Goal: Task Accomplishment & Management: Complete application form

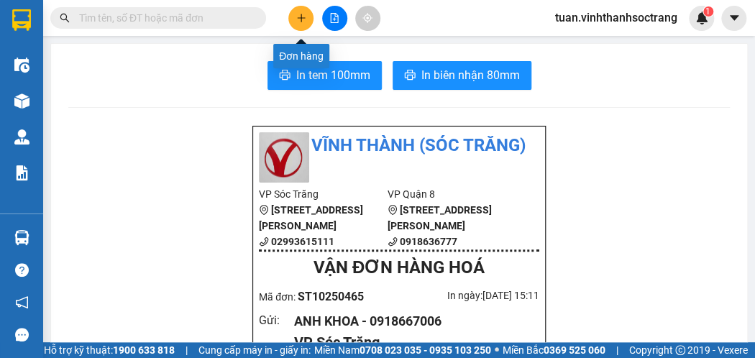
click at [295, 15] on button at bounding box center [300, 18] width 25 height 25
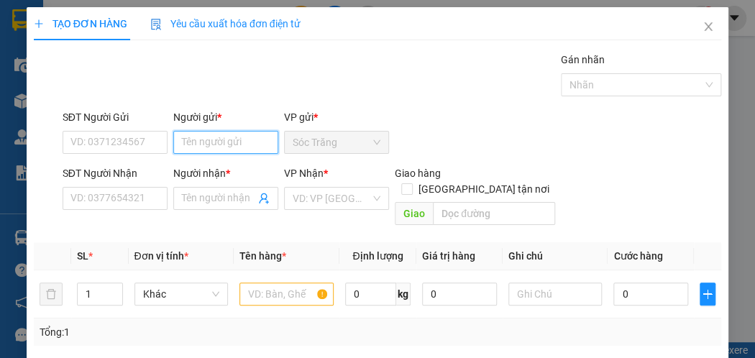
click at [239, 140] on input "Người gửi *" at bounding box center [225, 142] width 105 height 23
type input "NGHĨA"
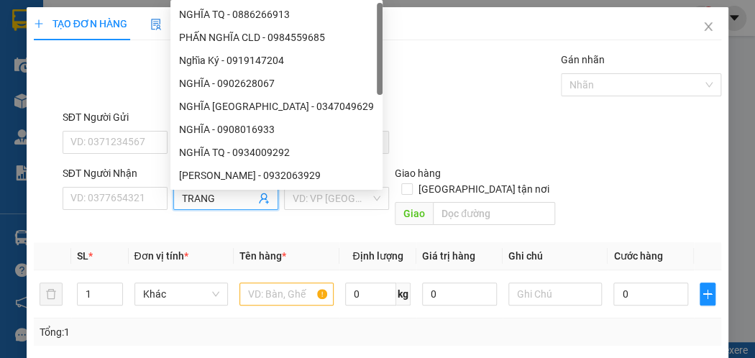
type input "TRANG"
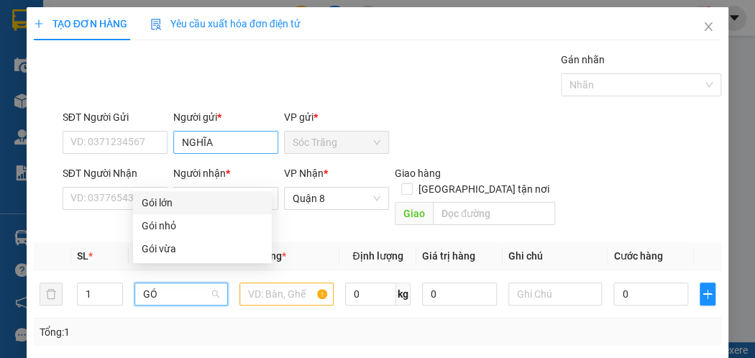
type input "GÓI"
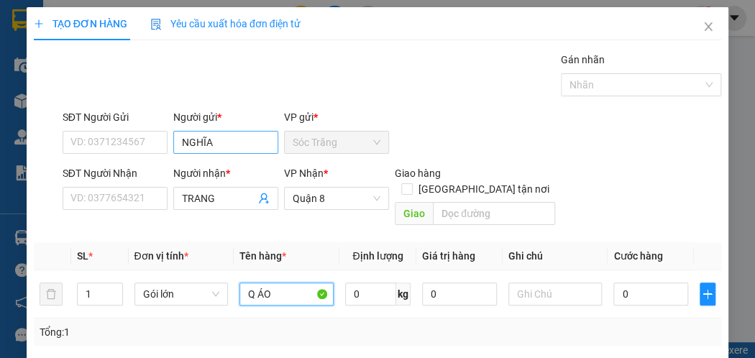
type input "Q ÁO"
type input "35"
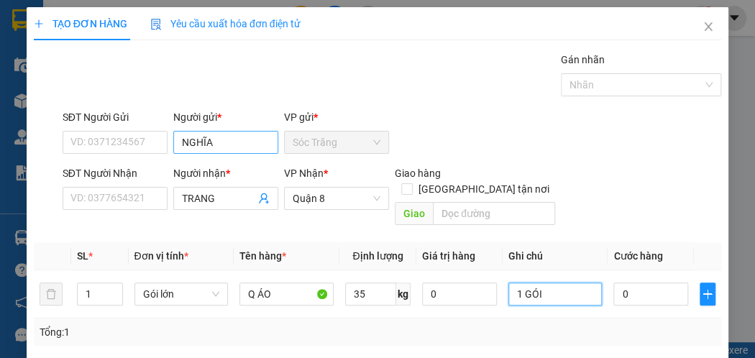
type input "1 GÓI"
type input "3"
type input "30"
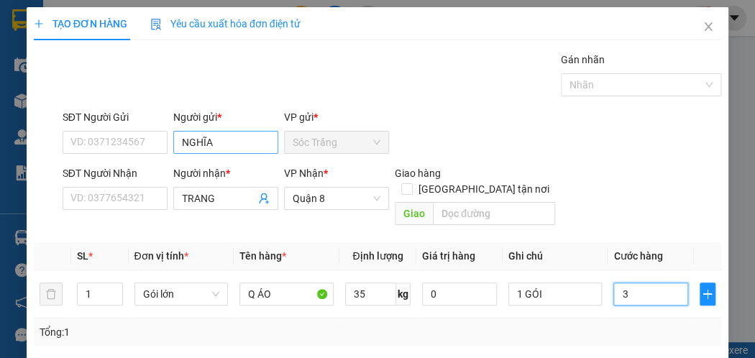
type input "30"
type input "300"
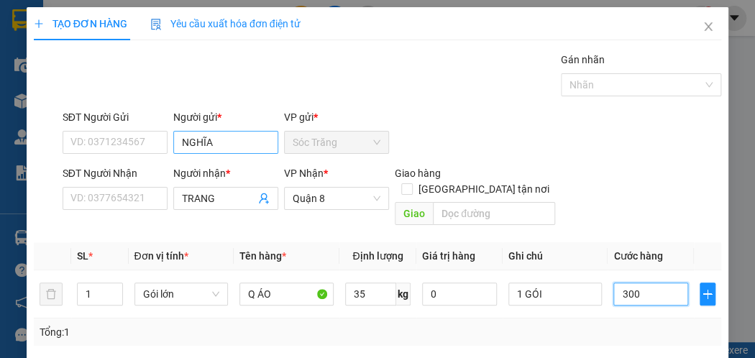
type input "3.000"
type input "30.000"
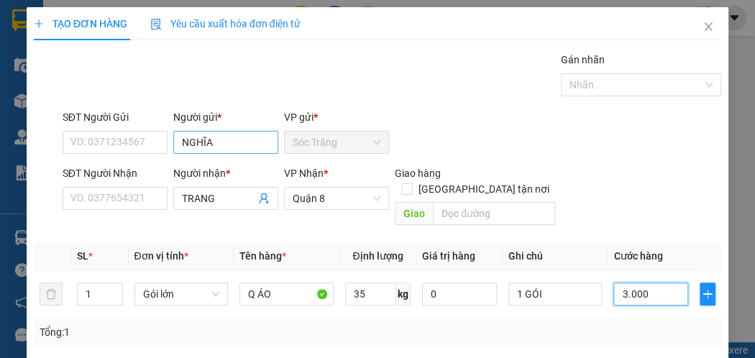
type input "30.000"
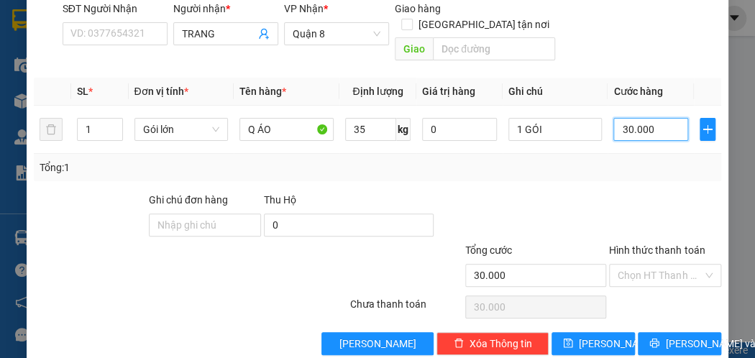
scroll to position [173, 0]
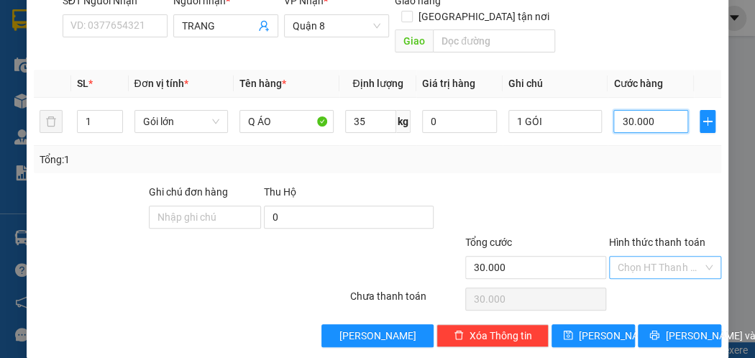
type input "30.000"
click at [651, 257] on input "Hình thức thanh toán" at bounding box center [660, 268] width 85 height 22
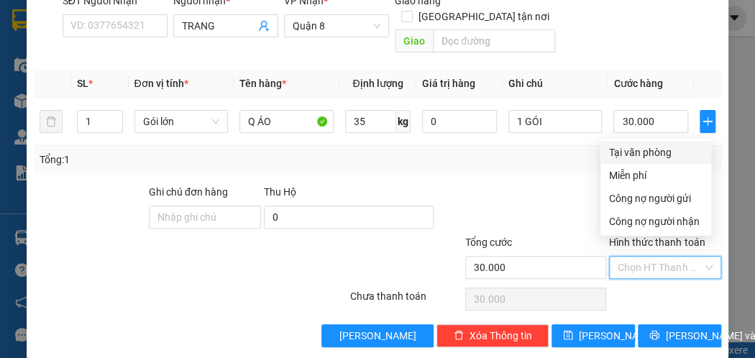
click at [667, 152] on div "Tại văn phòng" at bounding box center [655, 153] width 93 height 16
type input "0"
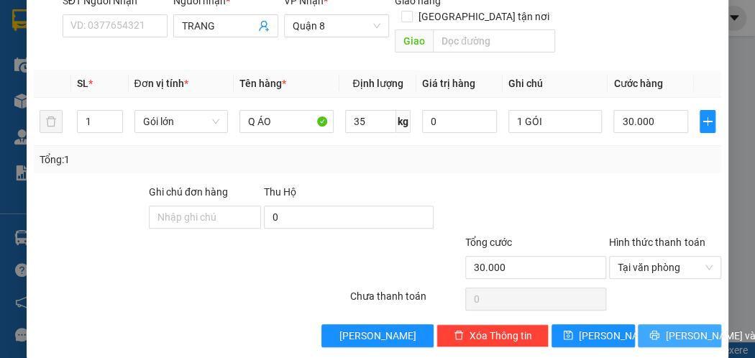
click at [665, 328] on span "[PERSON_NAME] và In" at bounding box center [715, 336] width 101 height 16
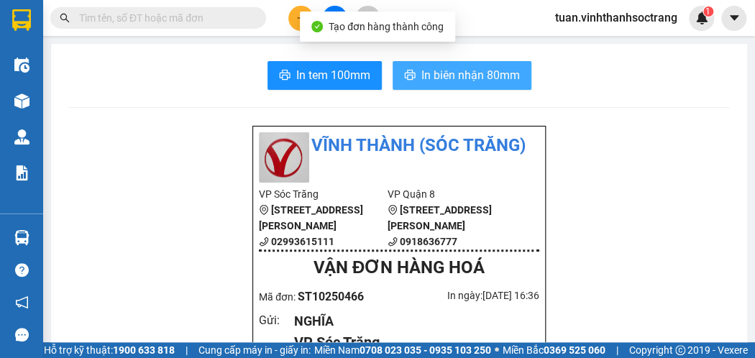
click at [463, 75] on span "In biên nhận 80mm" at bounding box center [470, 75] width 99 height 18
click at [436, 73] on span "In biên nhận 80mm" at bounding box center [470, 75] width 99 height 18
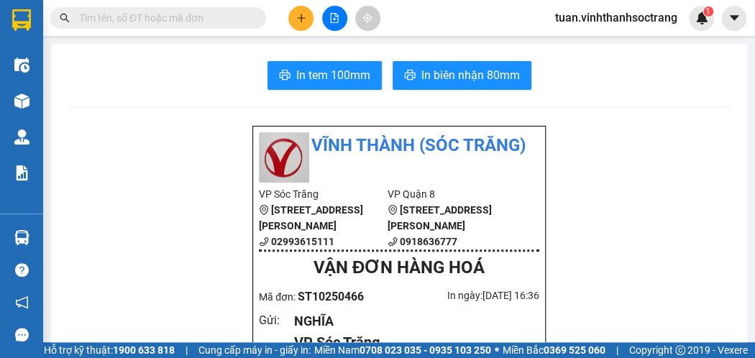
scroll to position [72, 0]
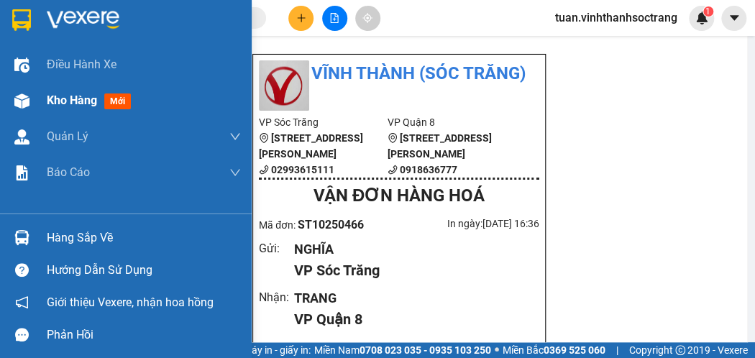
click at [66, 95] on span "Kho hàng" at bounding box center [72, 100] width 50 height 14
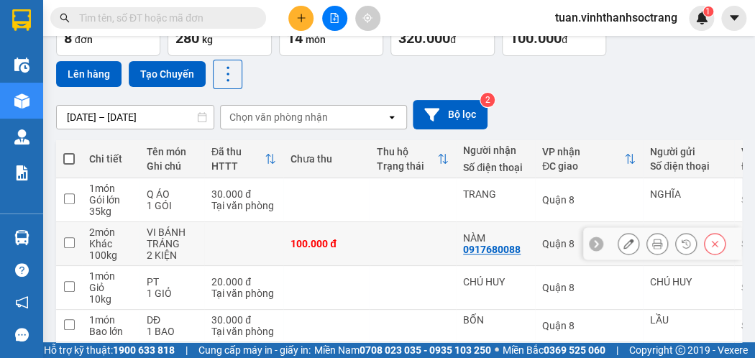
scroll to position [311, 0]
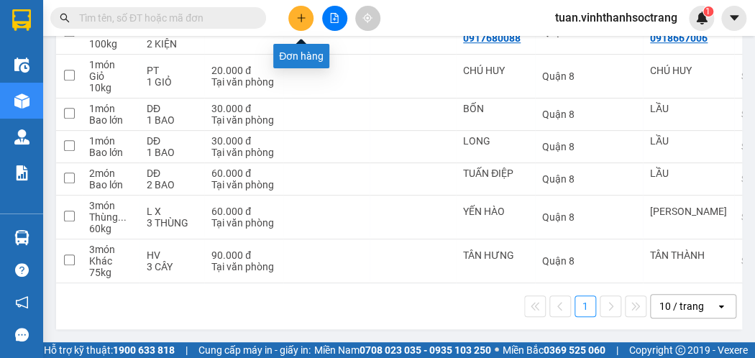
click at [305, 16] on icon "plus" at bounding box center [301, 18] width 10 height 10
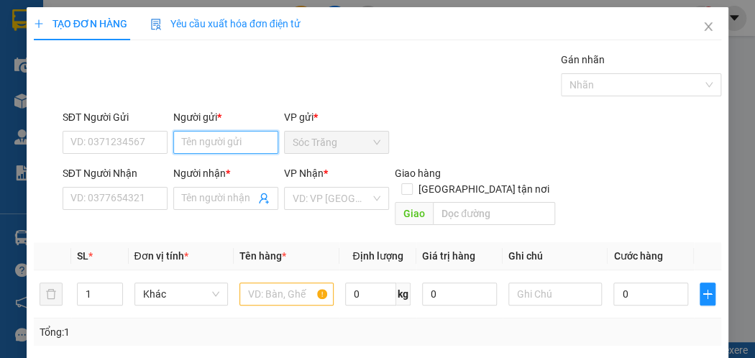
click at [232, 140] on input "Người gửi *" at bounding box center [225, 142] width 105 height 23
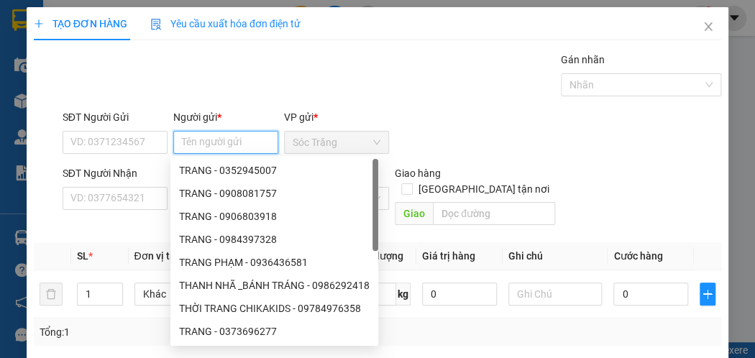
type input "Y"
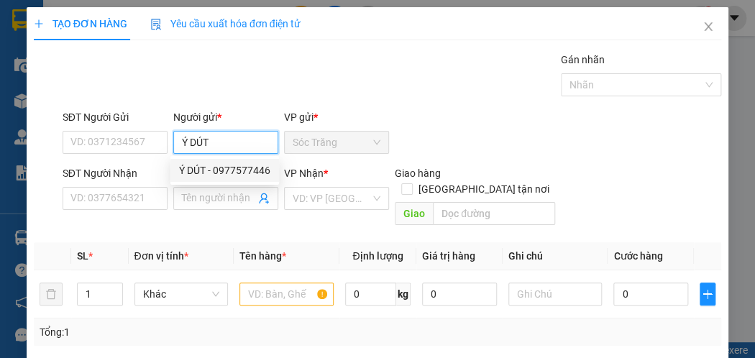
type input "Ý DÚT"
click at [216, 166] on div "Ý DÚT - 0977577446" at bounding box center [224, 170] width 91 height 16
type input "0977577446"
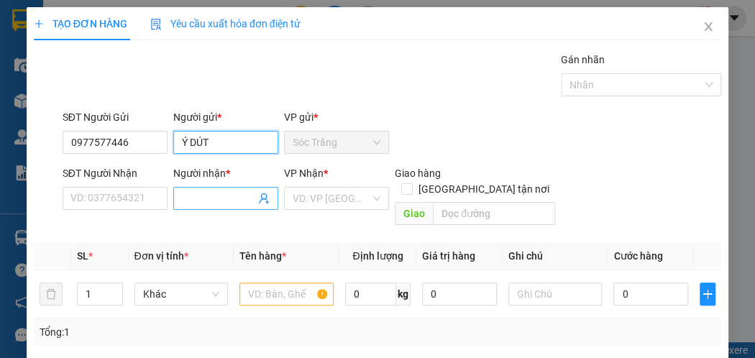
type input "Ý DÚT"
click at [201, 189] on span at bounding box center [225, 198] width 105 height 23
type input "Y"
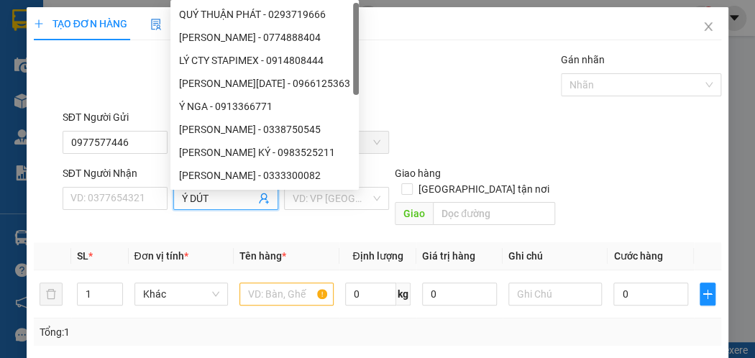
type input "Ý DÚT"
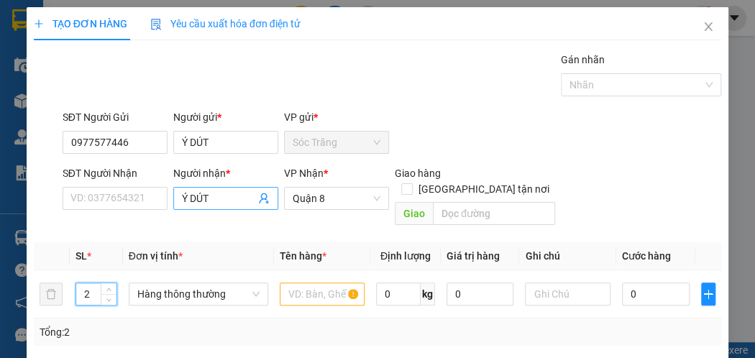
type input "2"
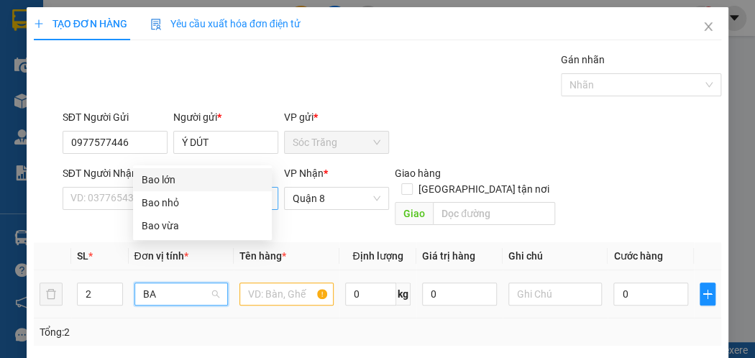
type input "BAO"
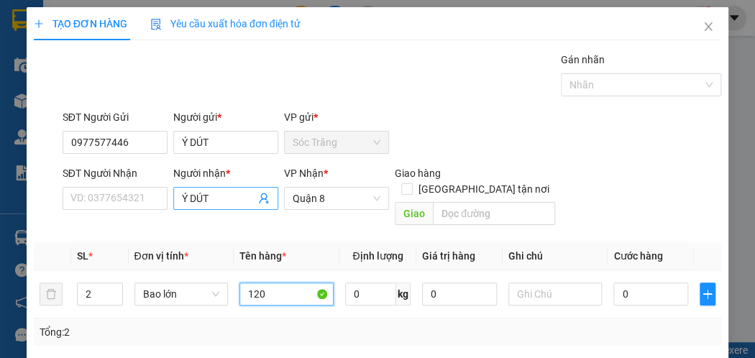
type input "120"
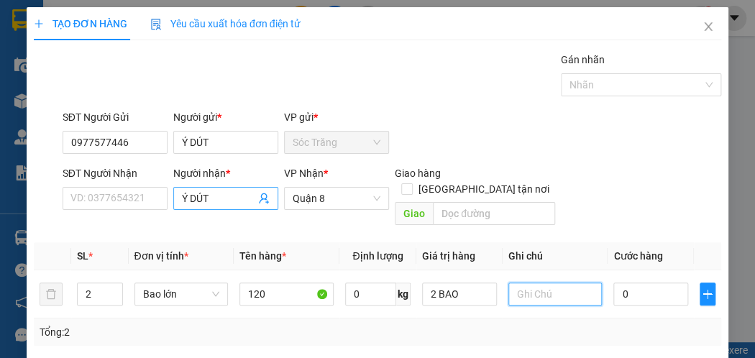
type input "0"
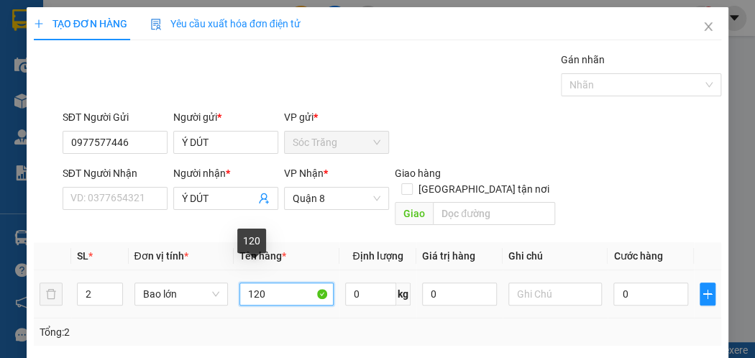
click at [272, 283] on input "120" at bounding box center [286, 294] width 94 height 23
type input "1"
type input "CẢI MUỐI"
type input "100"
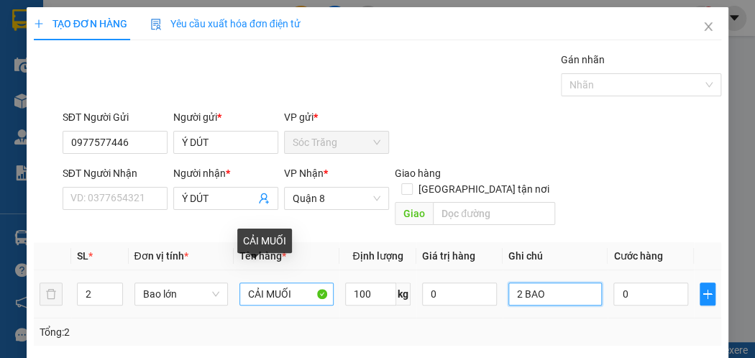
type input "2 BAO"
type input "9"
type input "90"
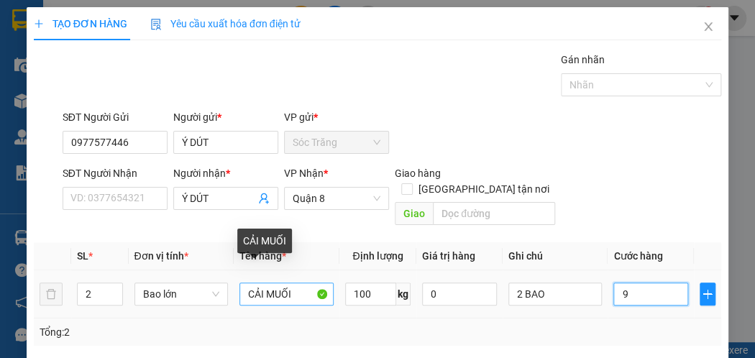
type input "90"
type input "900"
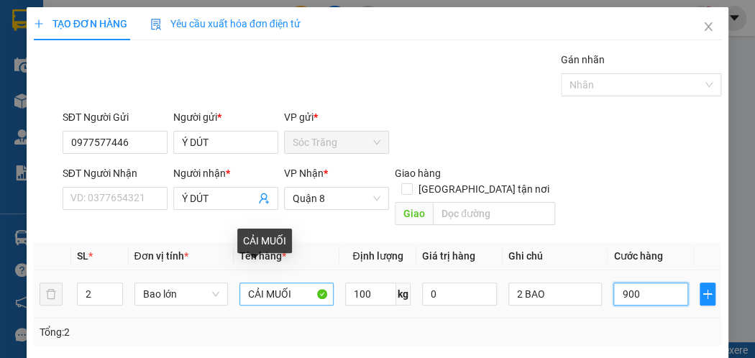
type input "9.000"
type input "90.000"
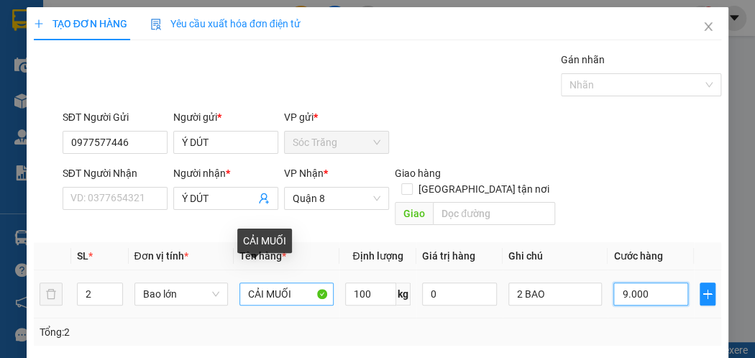
type input "90.000"
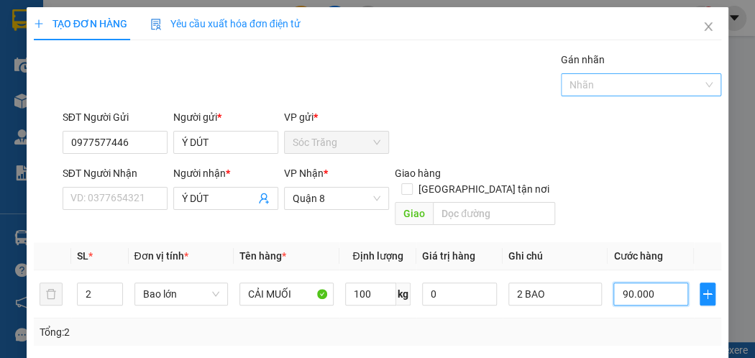
click at [572, 87] on div at bounding box center [633, 84] width 139 height 17
type input "90.000"
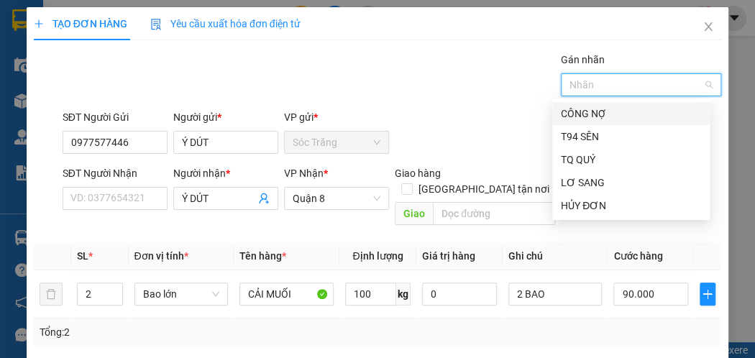
click at [600, 112] on div "CÔNG NỢ" at bounding box center [631, 114] width 140 height 16
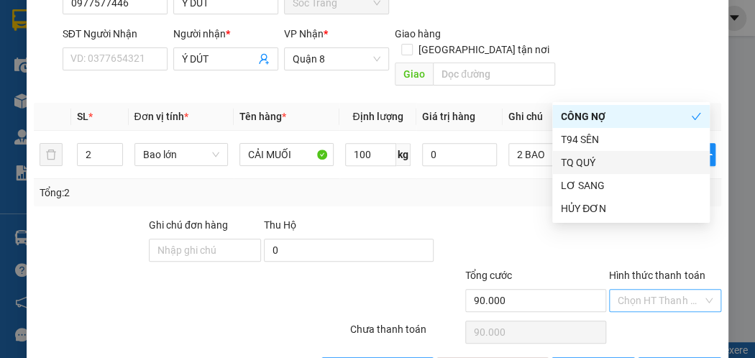
scroll to position [175, 0]
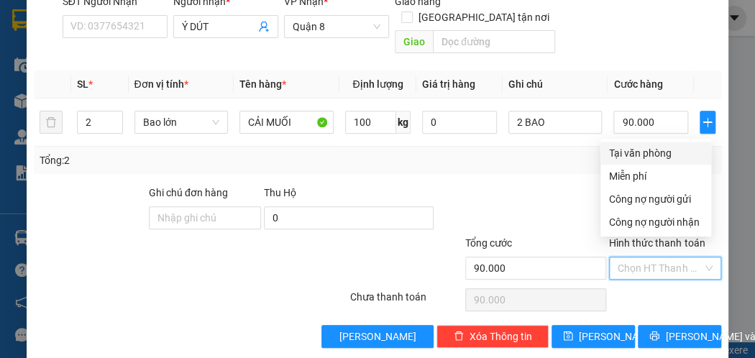
click at [630, 257] on input "Hình thức thanh toán" at bounding box center [660, 268] width 85 height 22
click at [650, 198] on div "Công nợ người gửi" at bounding box center [655, 199] width 93 height 16
type input "0"
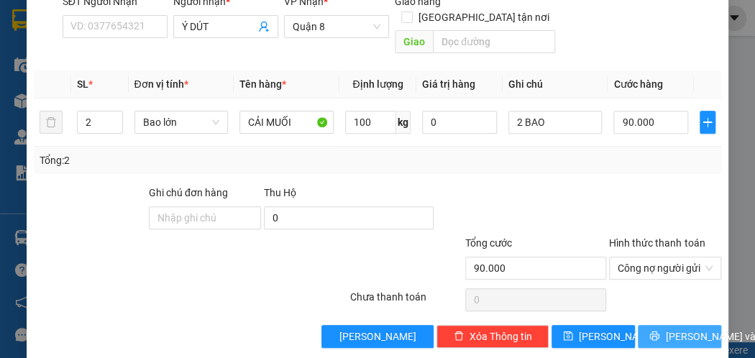
click at [665, 329] on span "[PERSON_NAME] và In" at bounding box center [715, 337] width 101 height 16
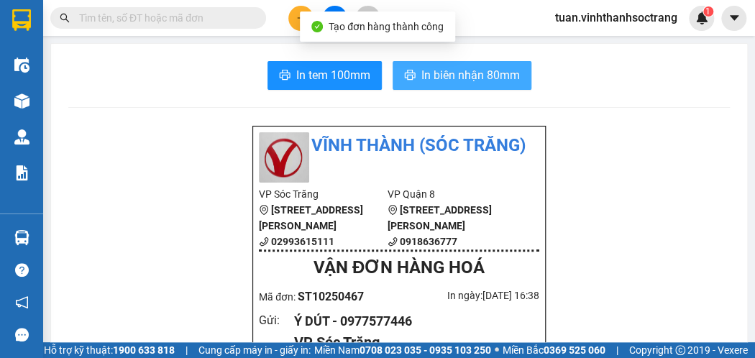
click at [472, 75] on span "In biên nhận 80mm" at bounding box center [470, 75] width 99 height 18
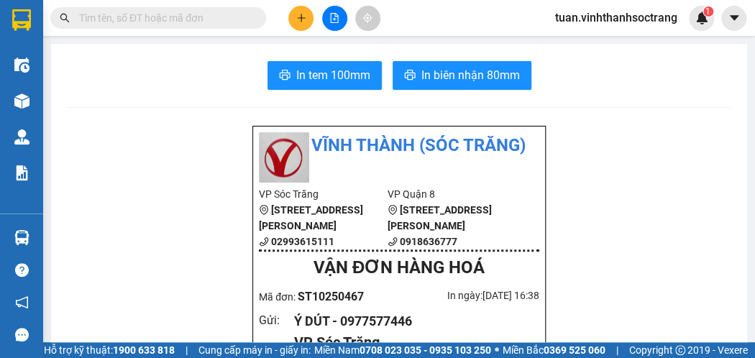
click at [168, 43] on main "In tem 100mm In biên nhận 80mm [GEOGRAPHIC_DATA] (Sóc Trăng) VP Sóc Trăng 70 […" at bounding box center [377, 171] width 755 height 342
click at [308, 22] on button at bounding box center [300, 18] width 25 height 25
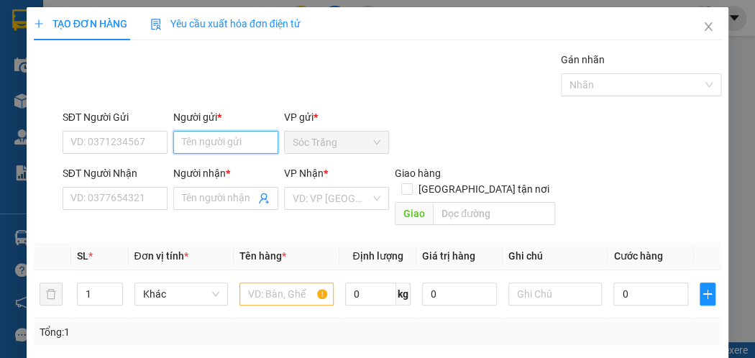
click at [212, 132] on input "Người gửi *" at bounding box center [225, 142] width 105 height 23
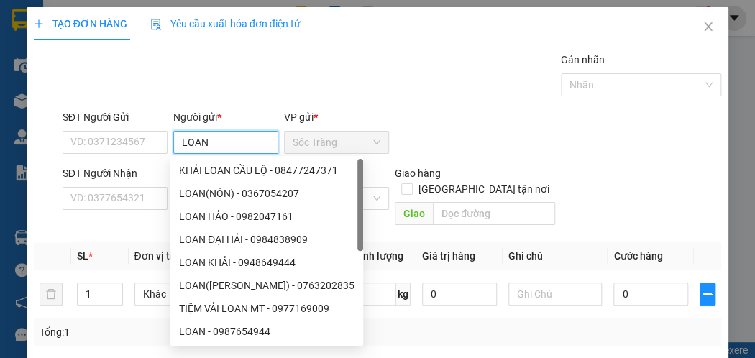
type input "LOAN"
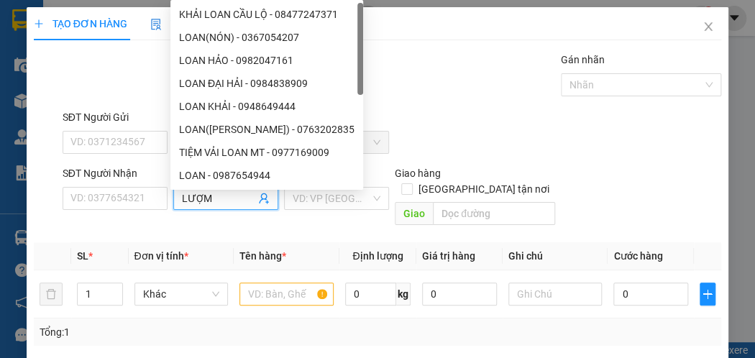
type input "LƯỢM"
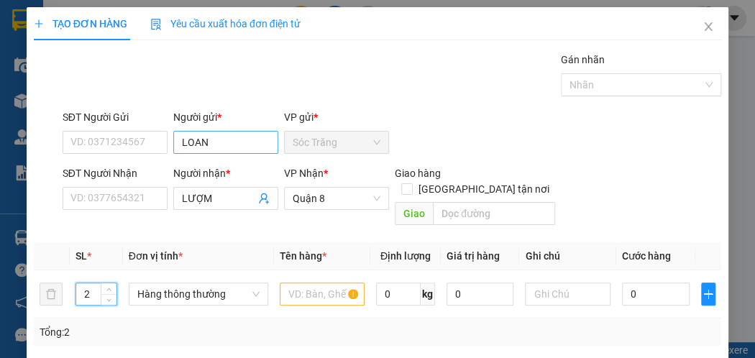
type input "2"
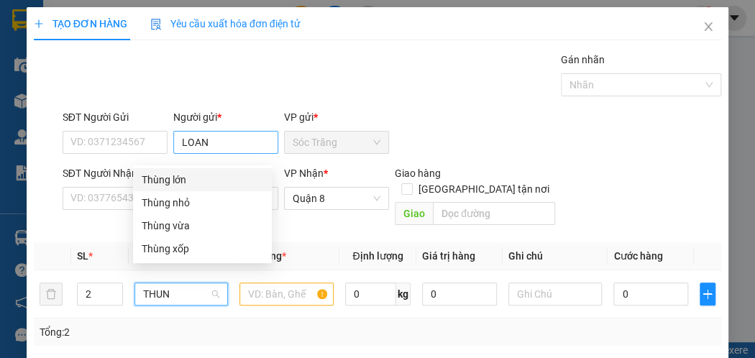
type input "THUNG"
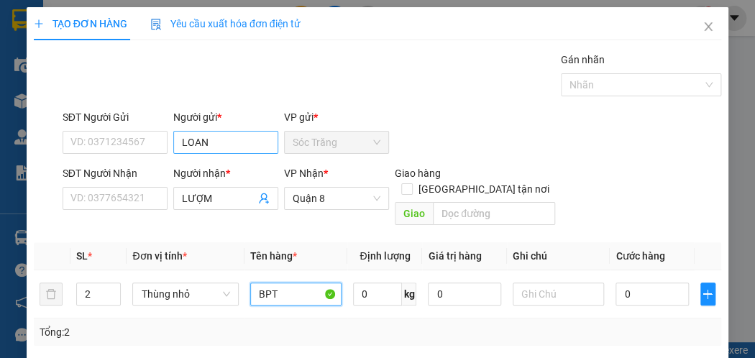
type input "BPT"
type input "40"
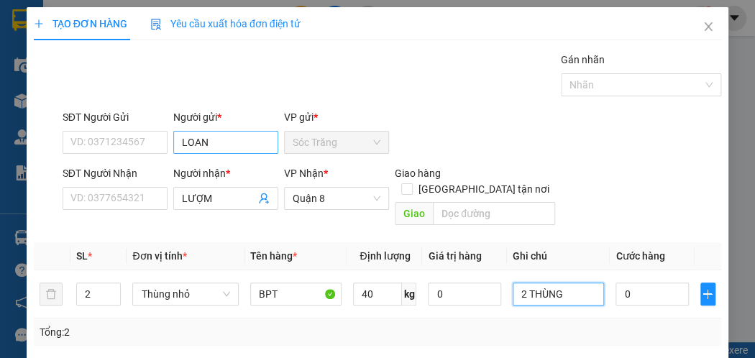
type input "2 THÙNG"
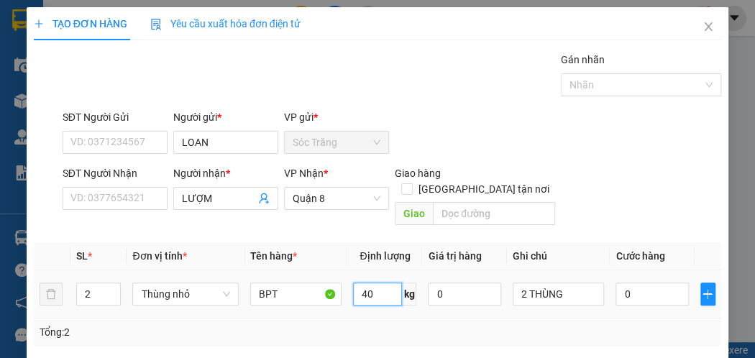
click at [385, 283] on input "40" at bounding box center [377, 294] width 49 height 23
type input "30"
type input "4"
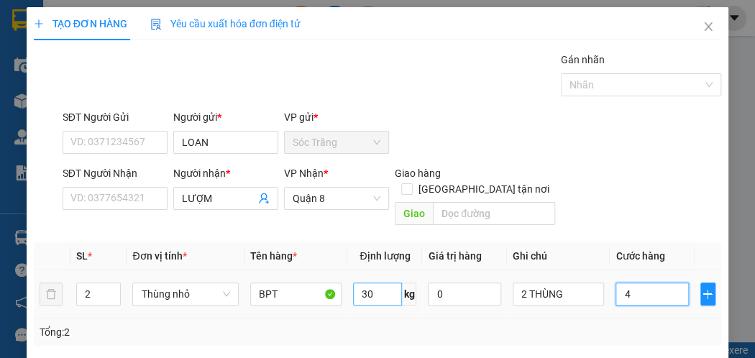
type input "40"
type input "400"
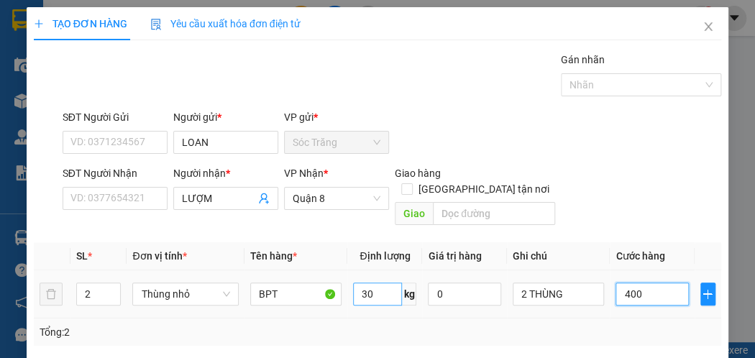
type input "400"
type input "4.000"
type input "40.000"
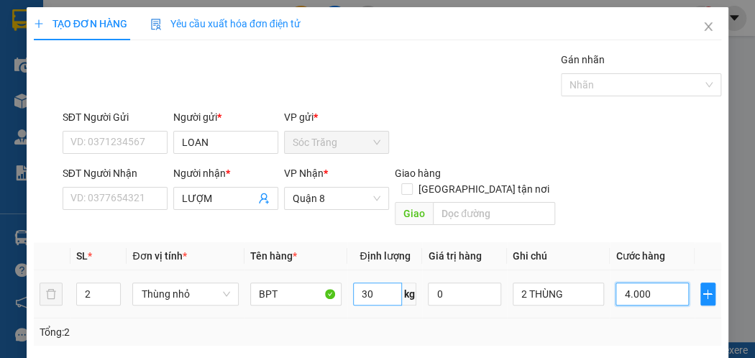
type input "40.000"
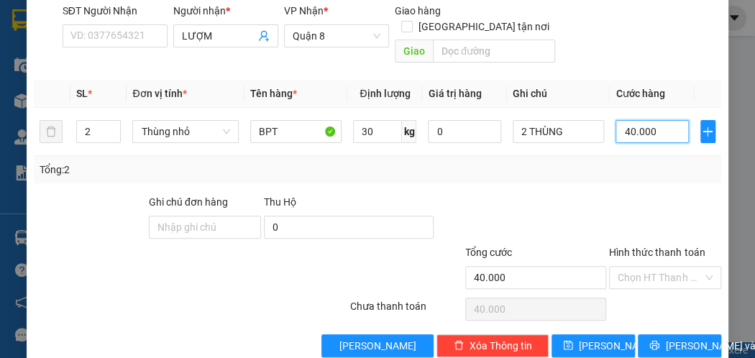
scroll to position [173, 0]
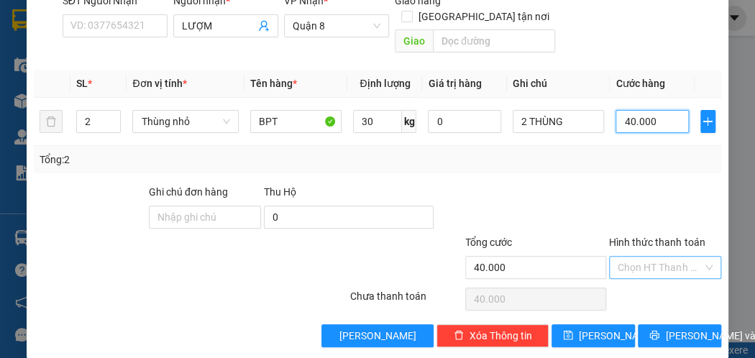
type input "40.000"
click at [637, 257] on input "Hình thức thanh toán" at bounding box center [660, 268] width 85 height 22
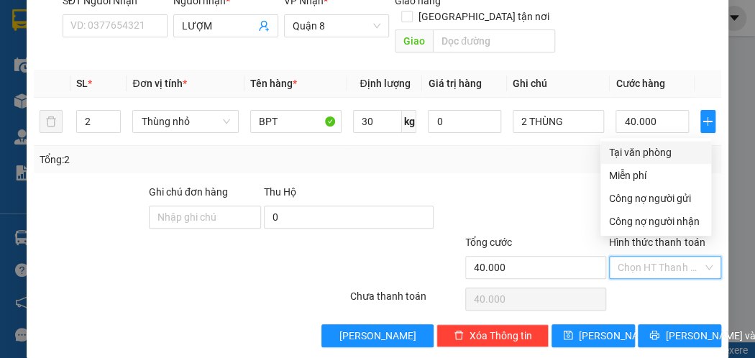
click at [638, 154] on div "Tại văn phòng" at bounding box center [655, 153] width 93 height 16
type input "0"
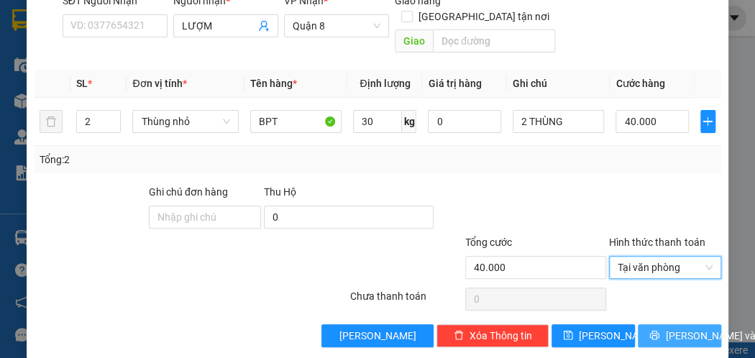
click at [692, 328] on span "[PERSON_NAME] và In" at bounding box center [715, 336] width 101 height 16
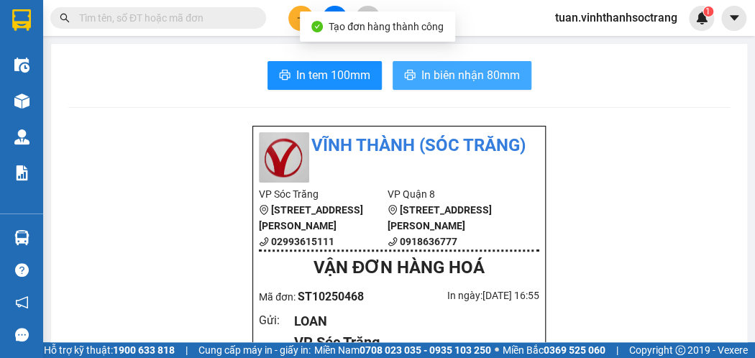
click at [457, 75] on span "In biên nhận 80mm" at bounding box center [470, 75] width 99 height 18
click at [467, 73] on span "In biên nhận 80mm" at bounding box center [470, 75] width 99 height 18
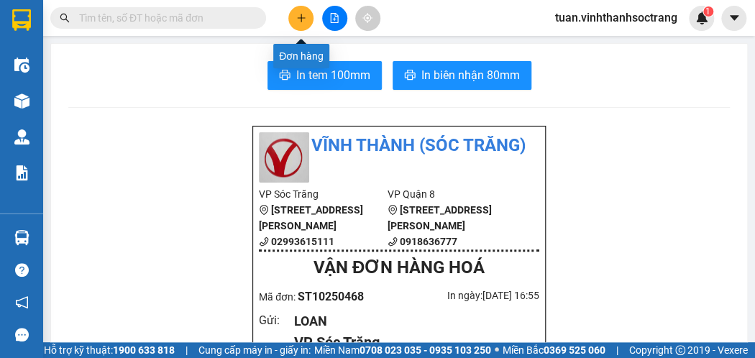
drag, startPoint x: 299, startPoint y: 30, endPoint x: 319, endPoint y: 29, distance: 20.1
click at [308, 31] on div "Kết quả tìm kiếm ( 0 ) Bộ lọc No Data tuan.vinhthanhsoctrang 1" at bounding box center [377, 18] width 755 height 36
click at [302, 21] on icon "plus" at bounding box center [301, 18] width 10 height 10
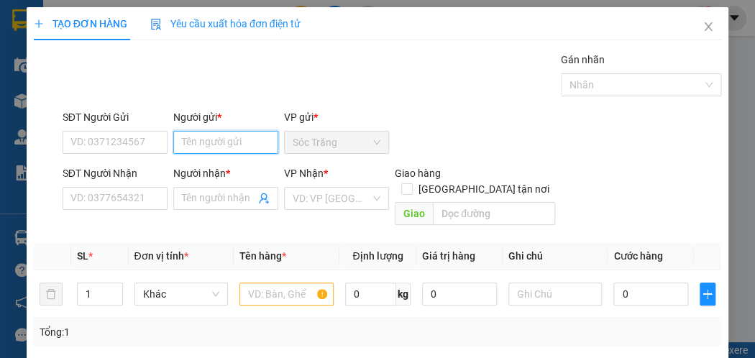
click at [207, 134] on input "Người gửi *" at bounding box center [225, 142] width 105 height 23
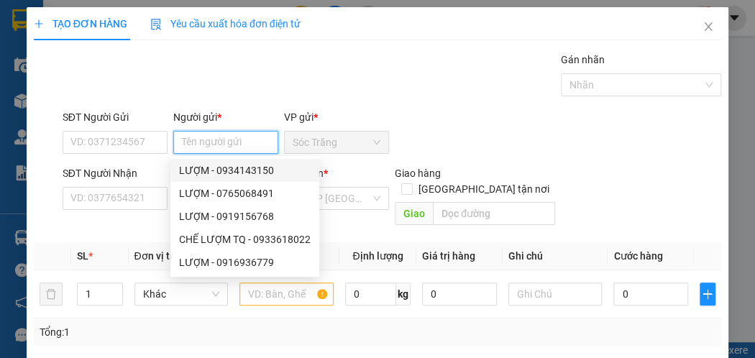
click at [198, 144] on input "Người gửi *" at bounding box center [225, 142] width 105 height 23
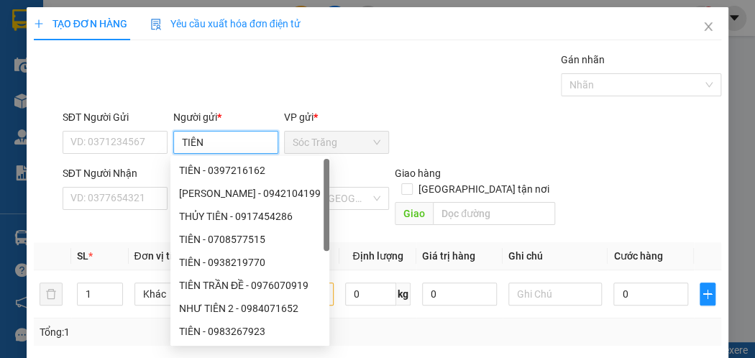
type input "TIÊN"
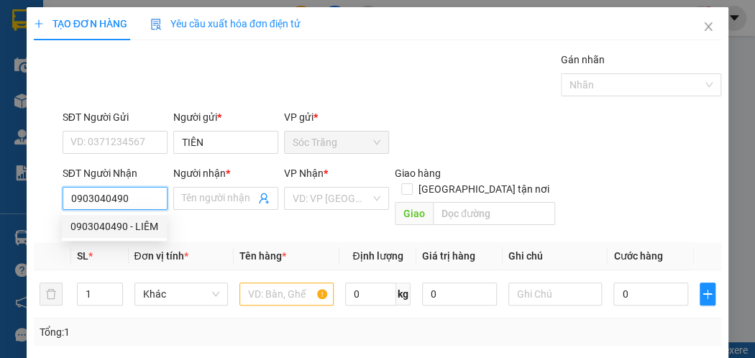
type input "0903040490"
click at [99, 236] on div "0903040490 0903040490 - LIÊM" at bounding box center [114, 226] width 105 height 29
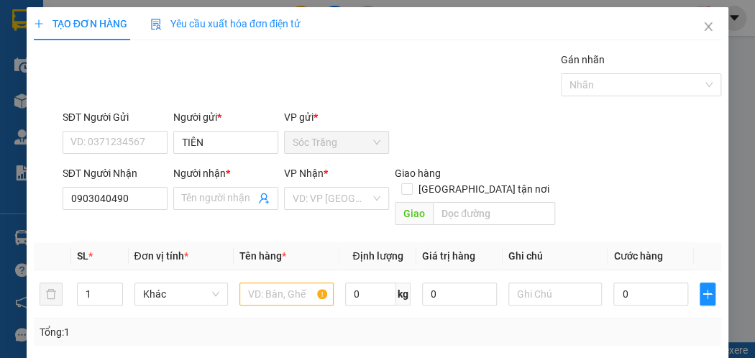
click at [101, 248] on div "SL *" at bounding box center [100, 256] width 46 height 16
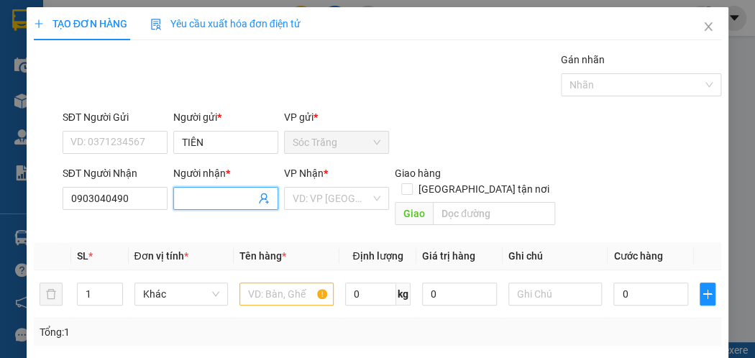
click at [210, 196] on input "Người nhận *" at bounding box center [218, 199] width 73 height 16
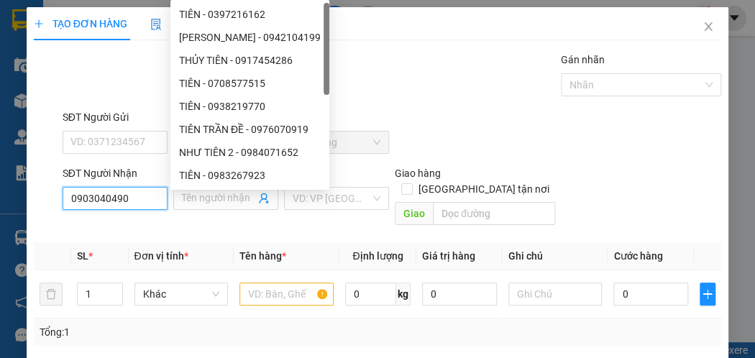
click at [157, 194] on input "0903040490" at bounding box center [115, 198] width 105 height 23
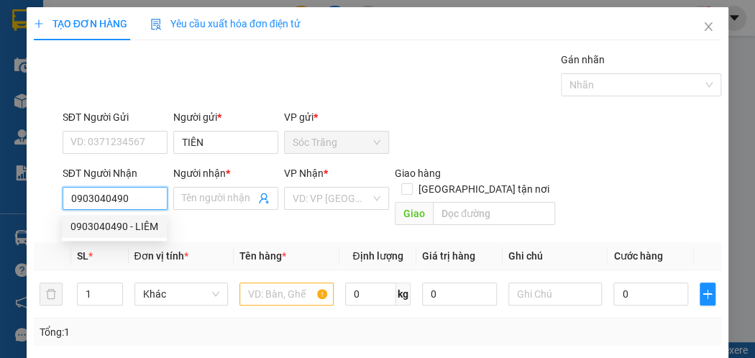
click at [139, 216] on div "0903040490 - LIÊM" at bounding box center [114, 226] width 105 height 23
type input "LIÊM"
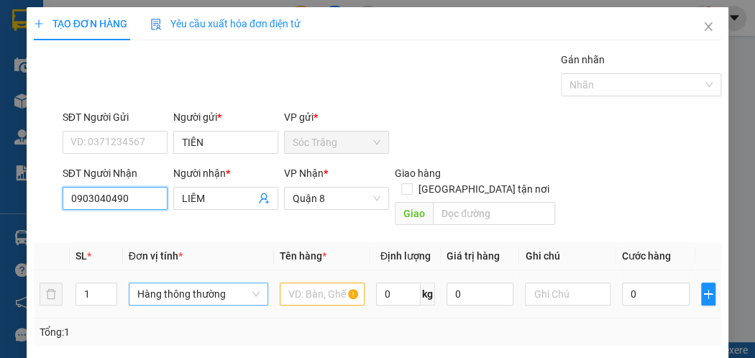
click at [208, 283] on span "Hàng thông thường" at bounding box center [198, 294] width 122 height 22
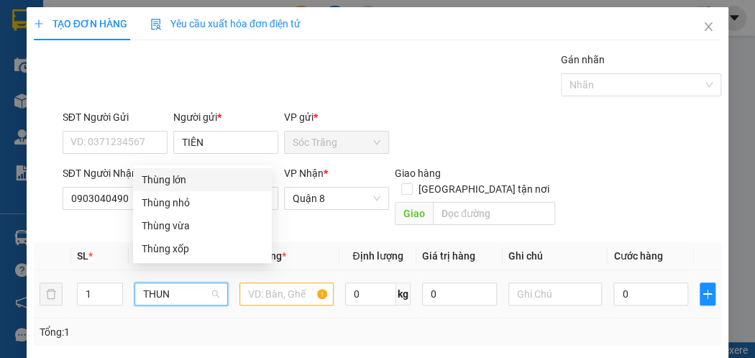
type input "THUNG"
click at [170, 198] on div "Thùng nhỏ" at bounding box center [203, 203] width 122 height 16
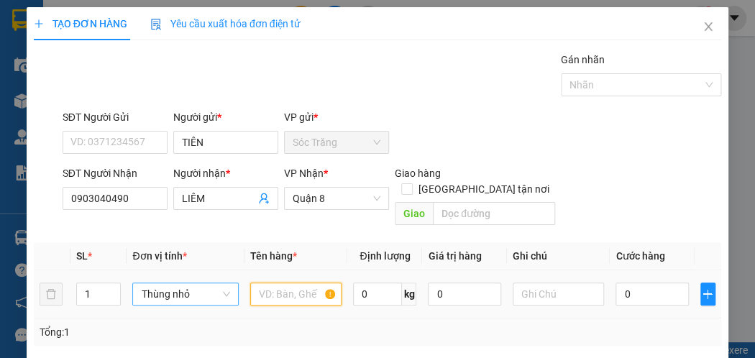
click at [264, 283] on input "text" at bounding box center [295, 294] width 91 height 23
type input "BÁNH"
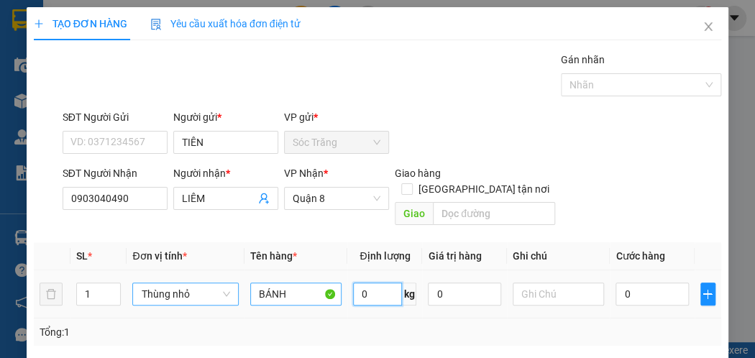
type input "2"
type input "15"
type input "1"
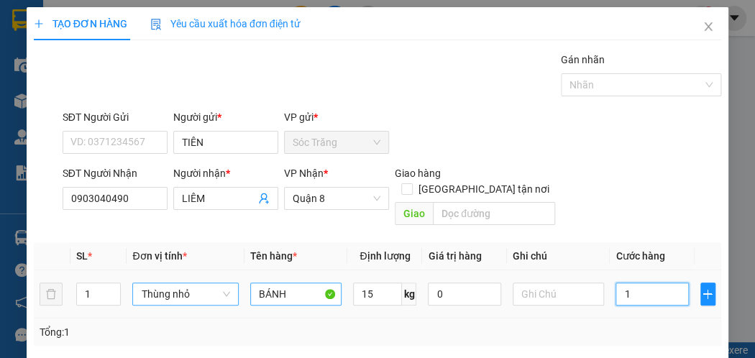
type input "0"
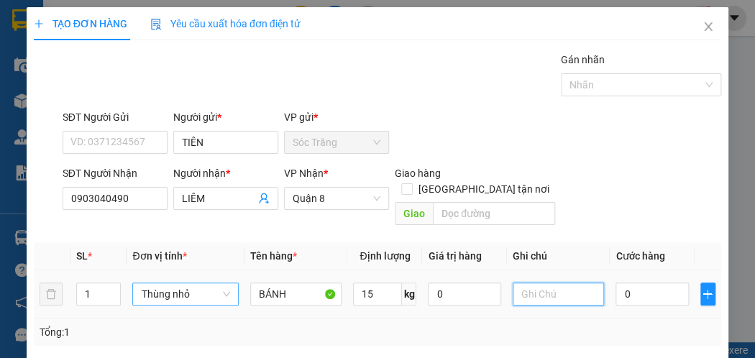
click at [558, 283] on input "text" at bounding box center [558, 294] width 91 height 23
type input "1 THÙNG"
type input "1"
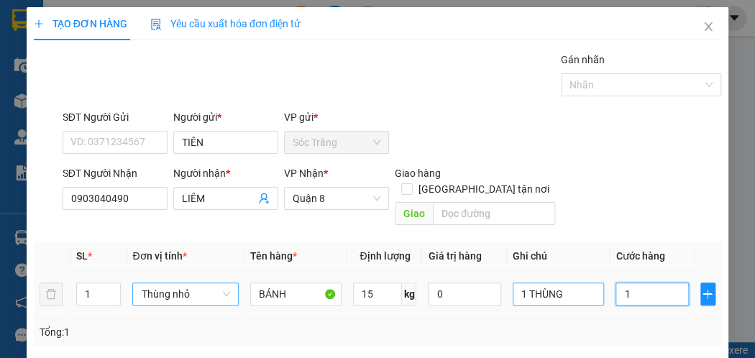
type input "15"
type input "1"
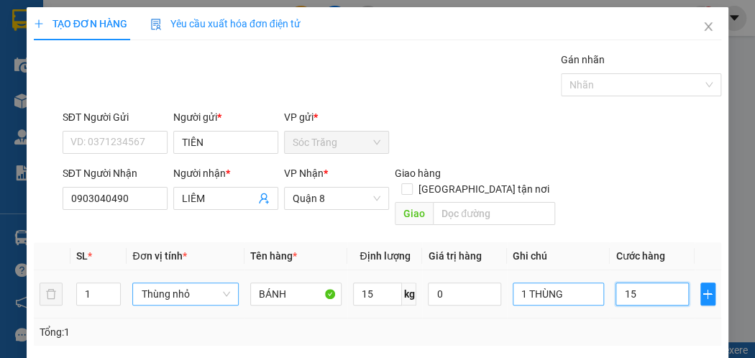
type input "1"
type input "0"
type input "20"
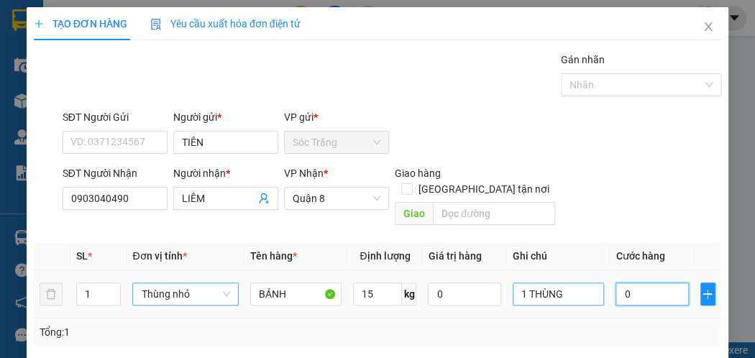
type input "20"
type input "200"
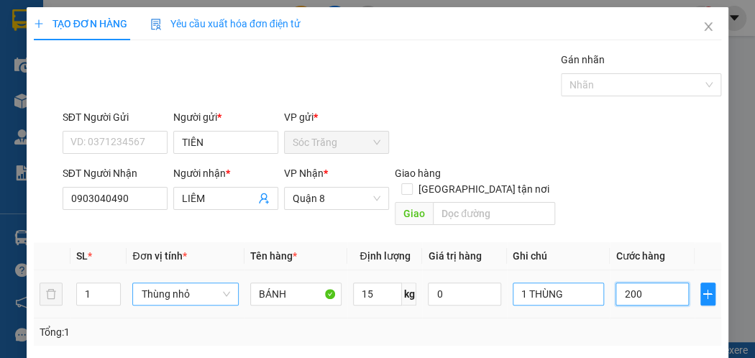
type input "2.000"
type input "20.000"
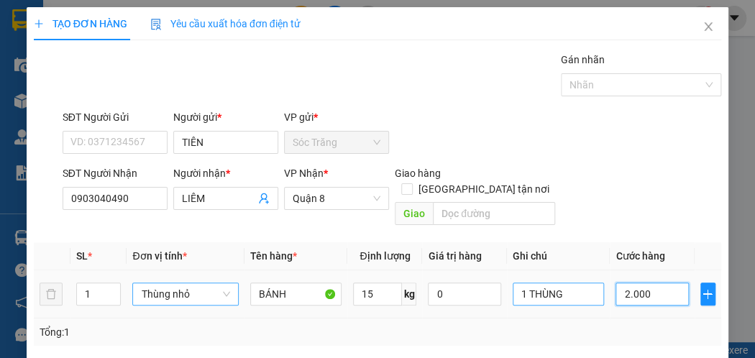
type input "20.000"
type input "200.000"
type input "20.000"
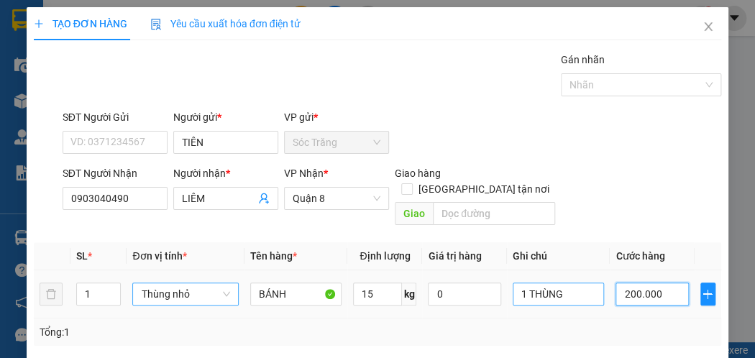
type input "20.000"
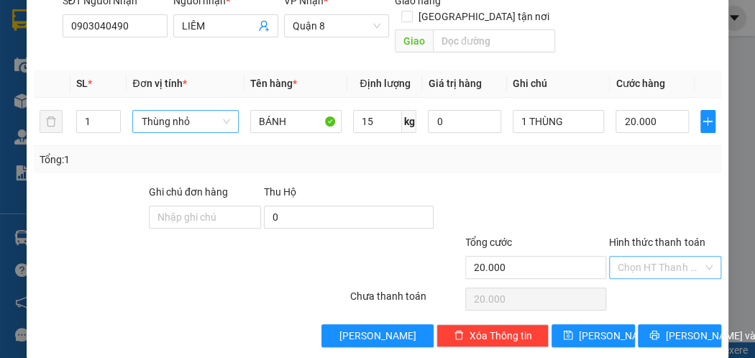
click at [658, 257] on input "Hình thức thanh toán" at bounding box center [660, 268] width 85 height 22
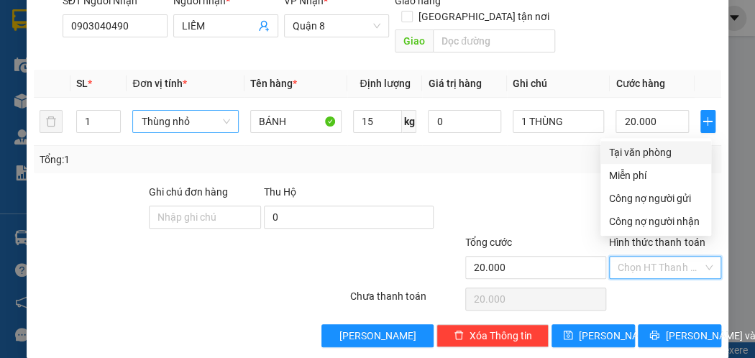
click at [659, 151] on div "Tại văn phòng" at bounding box center [655, 153] width 93 height 16
type input "0"
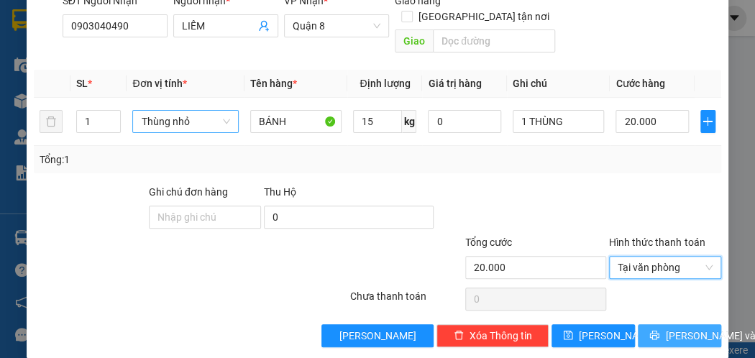
click at [665, 328] on span "[PERSON_NAME] và In" at bounding box center [715, 336] width 101 height 16
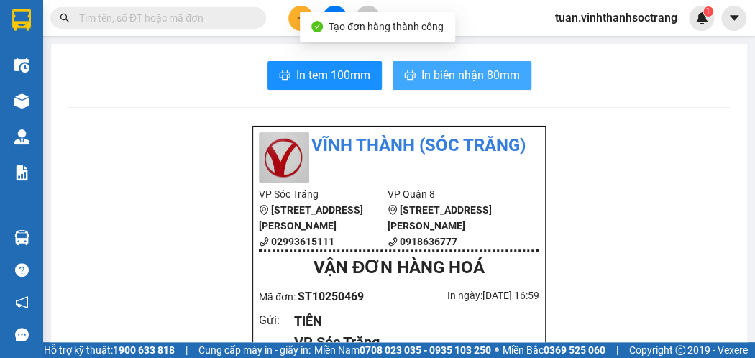
click at [464, 73] on span "In biên nhận 80mm" at bounding box center [470, 75] width 99 height 18
click at [442, 63] on button "In biên nhận 80mm" at bounding box center [462, 75] width 139 height 29
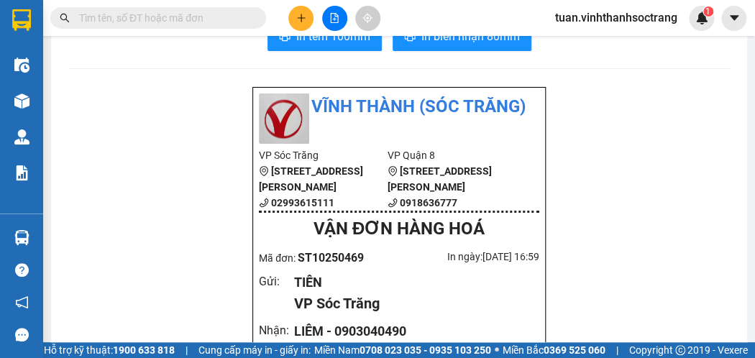
scroll to position [72, 0]
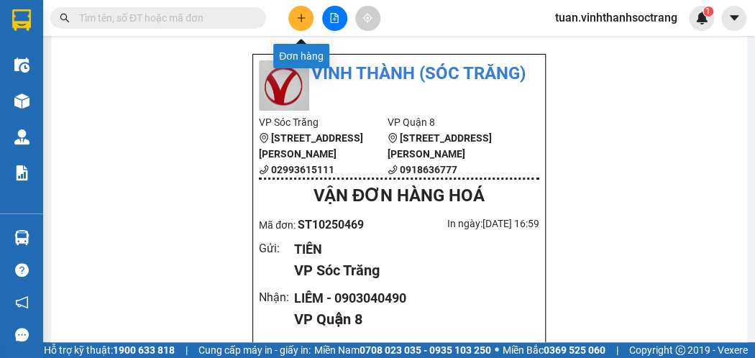
click at [303, 13] on icon "plus" at bounding box center [301, 18] width 10 height 10
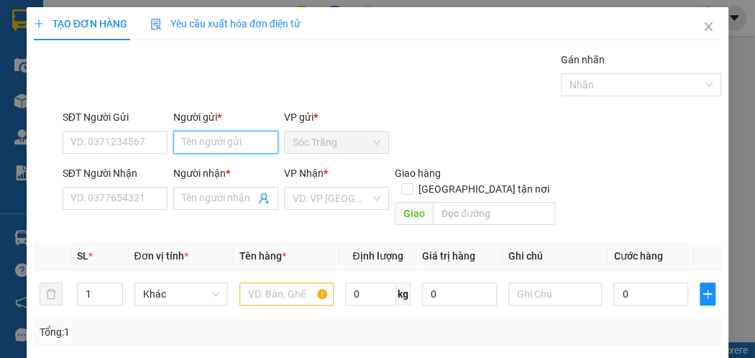
click at [244, 137] on input "Người gửi *" at bounding box center [225, 142] width 105 height 23
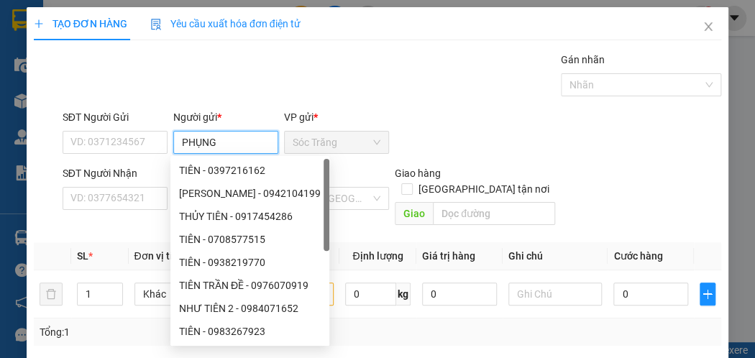
type input "PHỤNG"
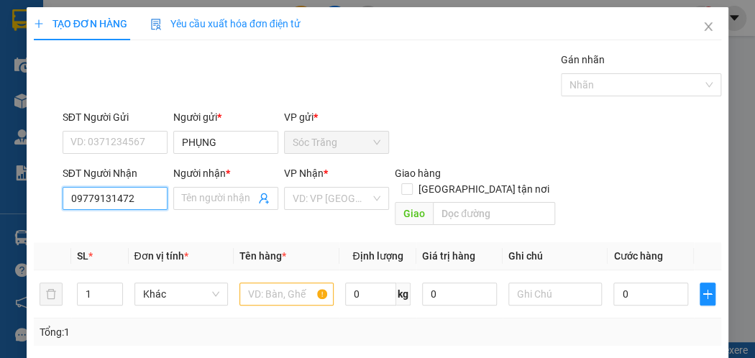
drag, startPoint x: 137, startPoint y: 198, endPoint x: 60, endPoint y: 200, distance: 77.0
click at [55, 198] on div "SĐT Người Nhận 09779131472 09779131472 Người nhận * Tên người nhận VP Nhận * VD…" at bounding box center [377, 198] width 691 height 66
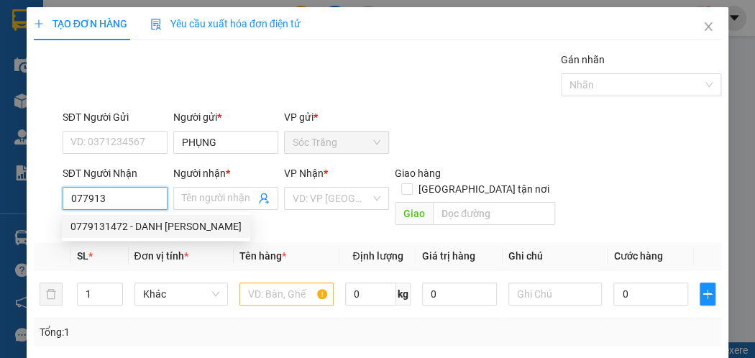
click at [161, 227] on div "0779131472 - DANH [PERSON_NAME]" at bounding box center [155, 227] width 171 height 16
type input "0779131472"
type input "DANH [PERSON_NAME]"
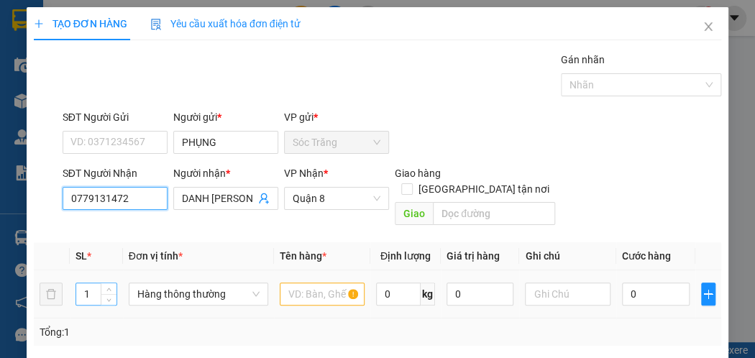
type input "0779131472"
click at [96, 283] on input "1" at bounding box center [96, 294] width 40 height 22
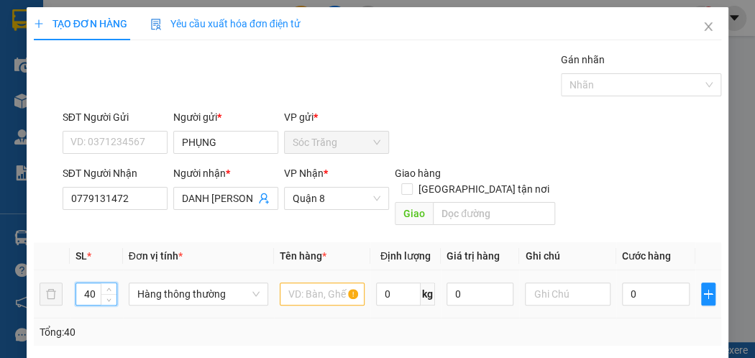
type input "40"
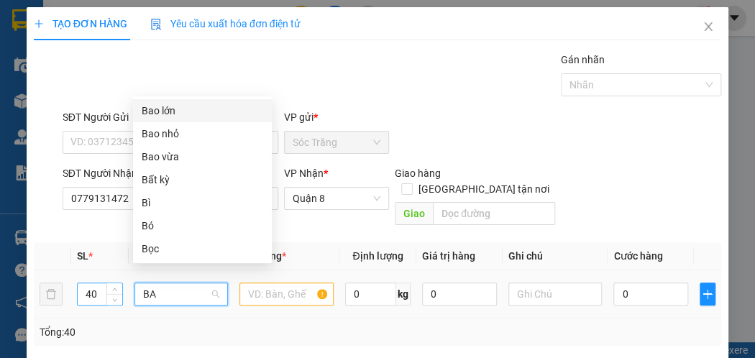
type input "BAO"
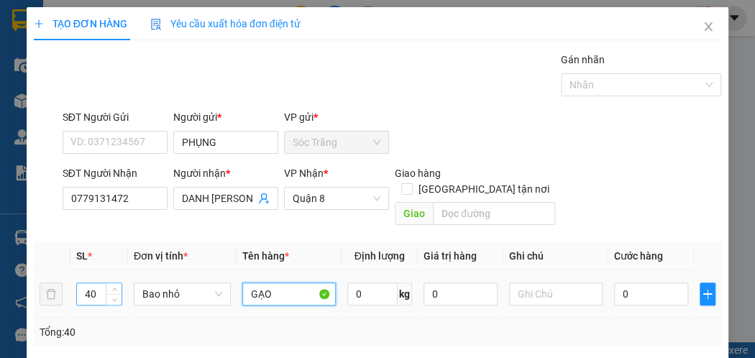
type input "GẠO"
type input "1000"
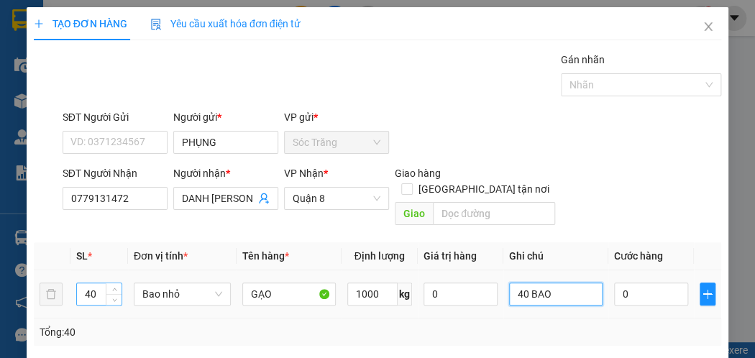
type input "40 BAO"
type input "6"
type input "60"
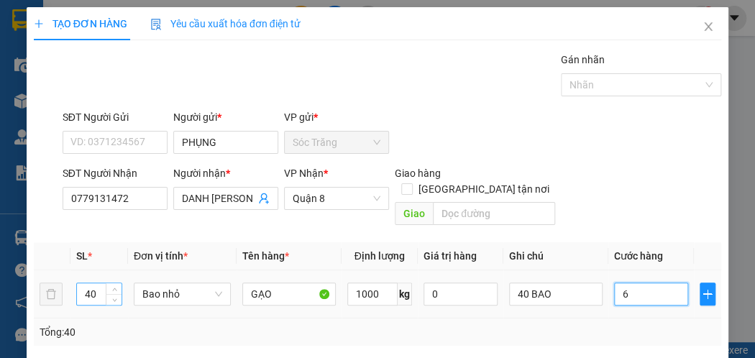
type input "60"
type input "600"
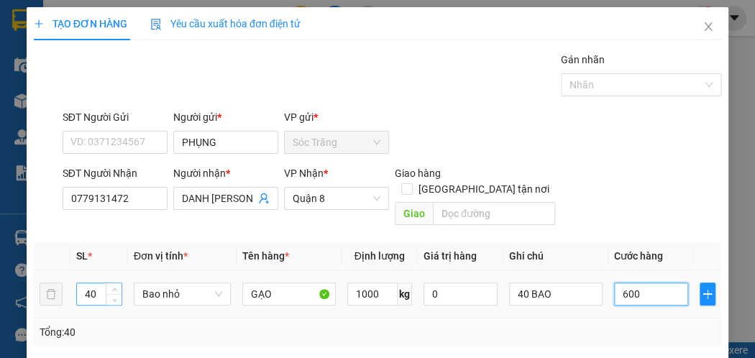
type input "6.000"
type input "60.000"
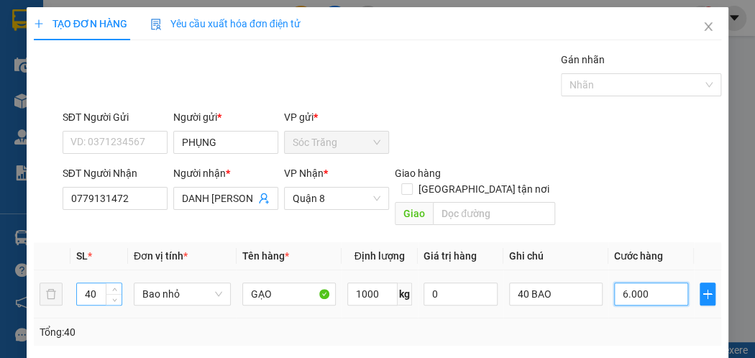
type input "60.000"
type input "600.000"
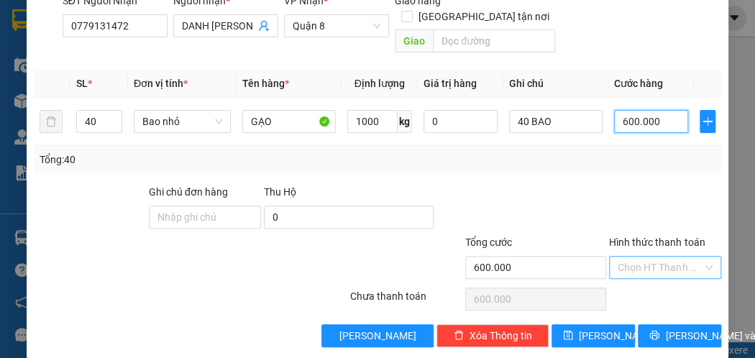
type input "600.000"
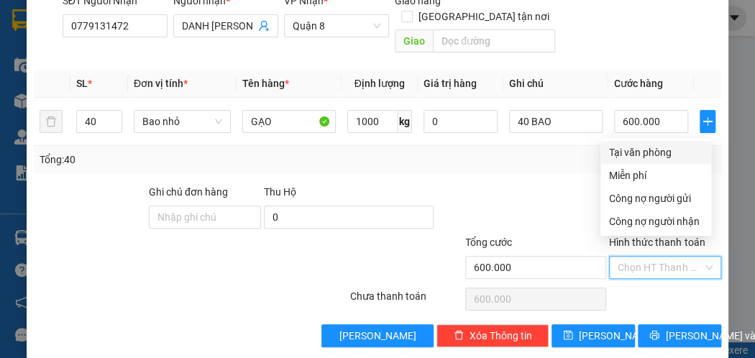
click at [659, 257] on input "Hình thức thanh toán" at bounding box center [660, 268] width 85 height 22
click at [650, 160] on div "Tại văn phòng" at bounding box center [655, 153] width 93 height 16
type input "0"
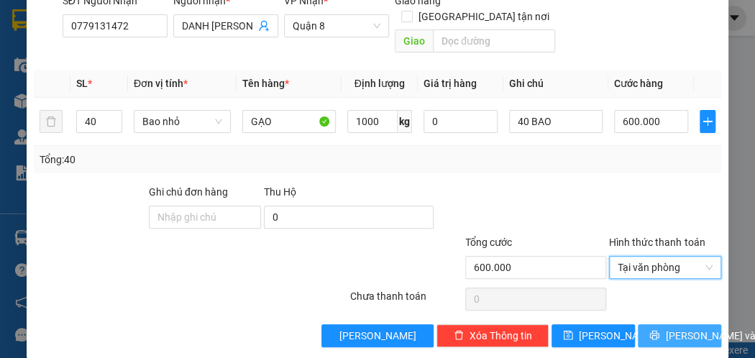
click at [681, 328] on span "[PERSON_NAME] và In" at bounding box center [715, 336] width 101 height 16
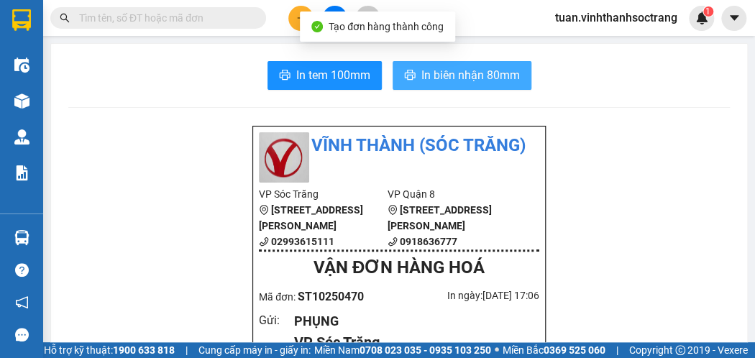
click at [459, 79] on span "In biên nhận 80mm" at bounding box center [470, 75] width 99 height 18
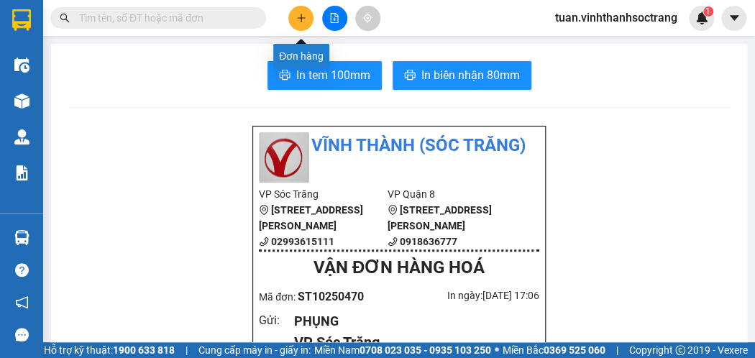
click at [301, 12] on button at bounding box center [300, 18] width 25 height 25
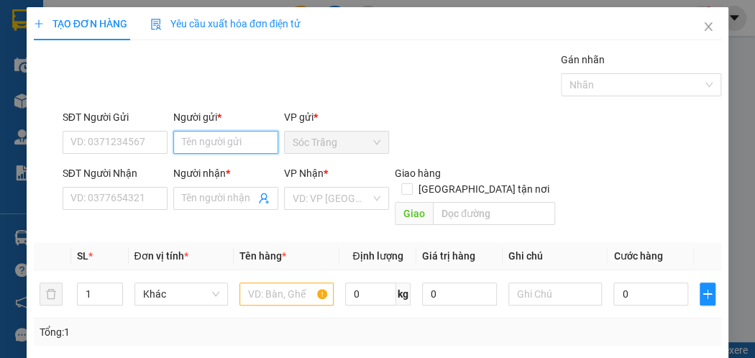
click at [201, 140] on input "Người gửi *" at bounding box center [225, 142] width 105 height 23
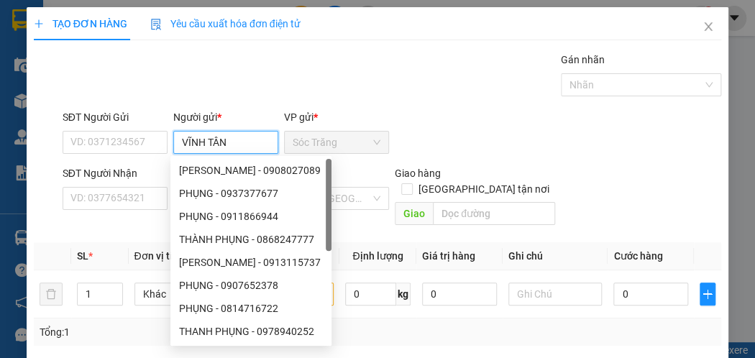
type input "VĨNH TÂN"
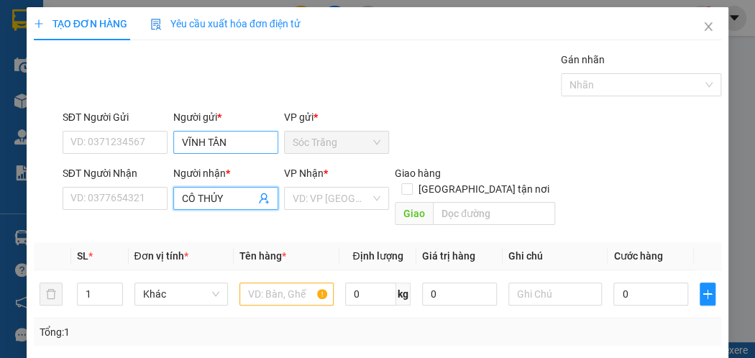
type input "CÔ THỦY"
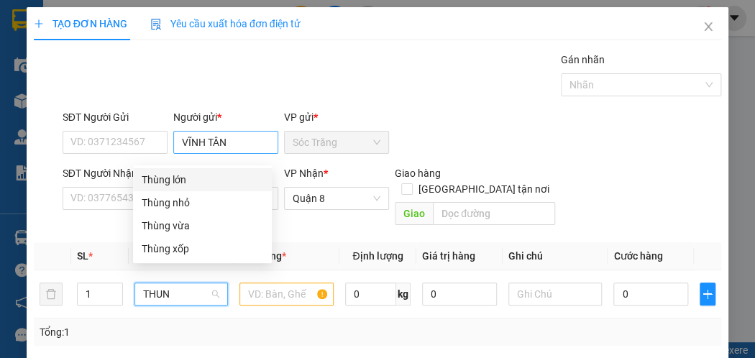
type input "THUNG"
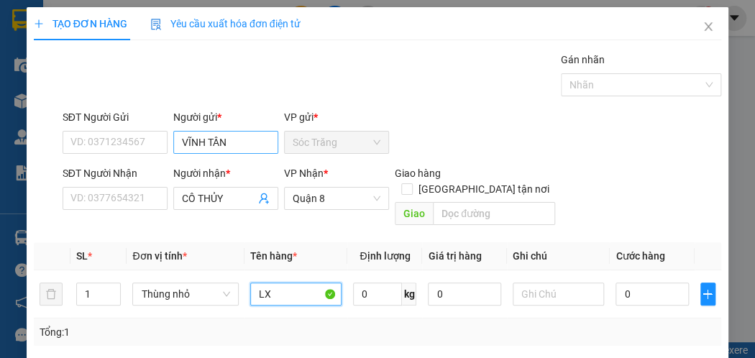
type input "LX"
type input "15"
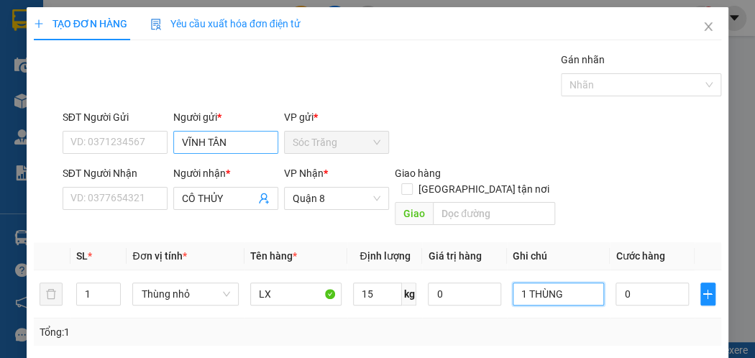
type input "1 THÙNG"
type input "1"
type input "15"
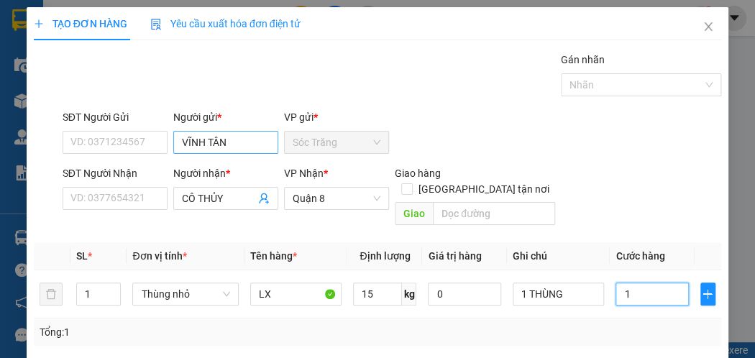
type input "15"
type input "150"
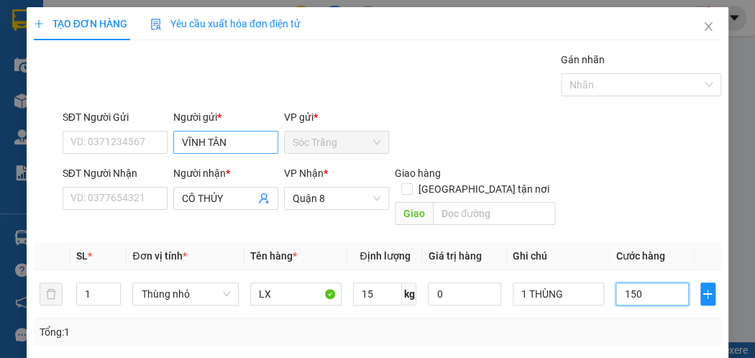
type input "1.500"
type input "15.000"
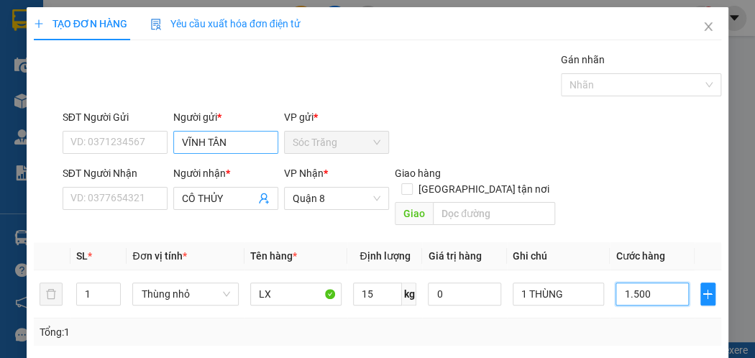
type input "15.000"
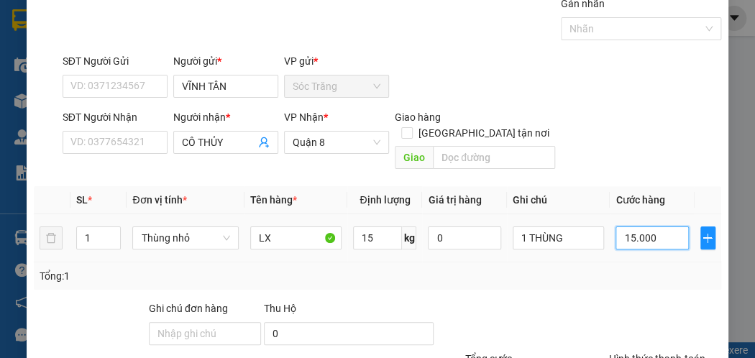
scroll to position [173, 0]
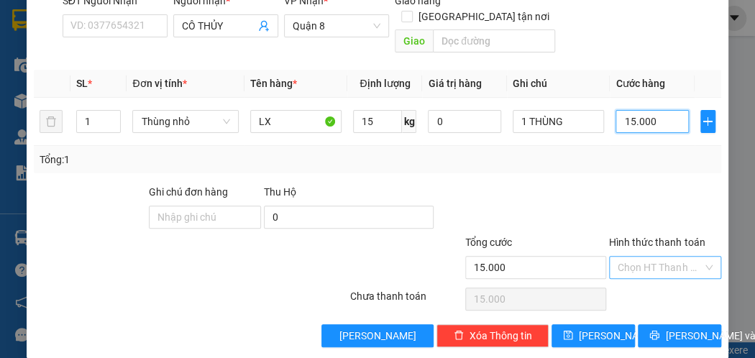
type input "15.000"
click at [638, 257] on input "Hình thức thanh toán" at bounding box center [660, 268] width 85 height 22
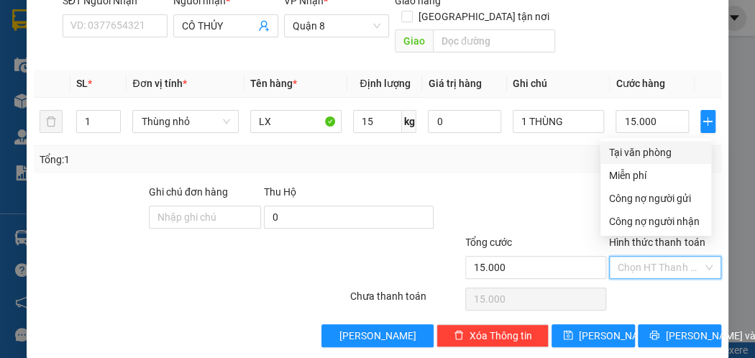
click at [641, 146] on div "Tại văn phòng" at bounding box center [655, 153] width 93 height 16
type input "0"
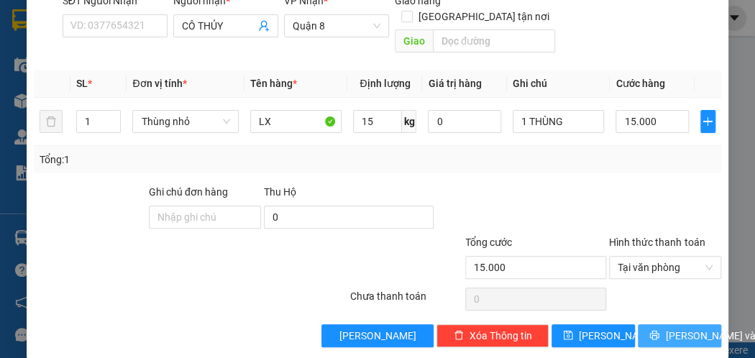
click at [682, 328] on span "[PERSON_NAME] và In" at bounding box center [715, 336] width 101 height 16
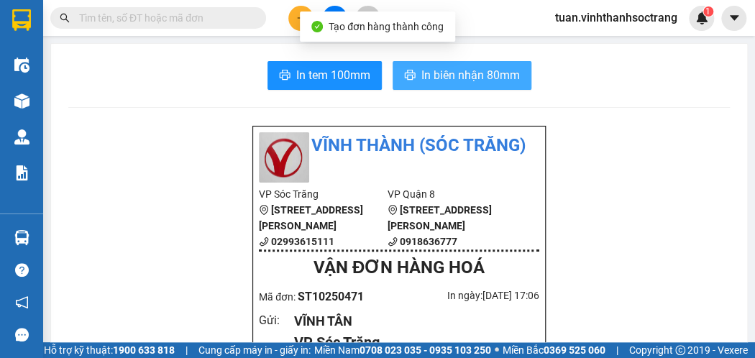
click at [467, 68] on span "In biên nhận 80mm" at bounding box center [470, 75] width 99 height 18
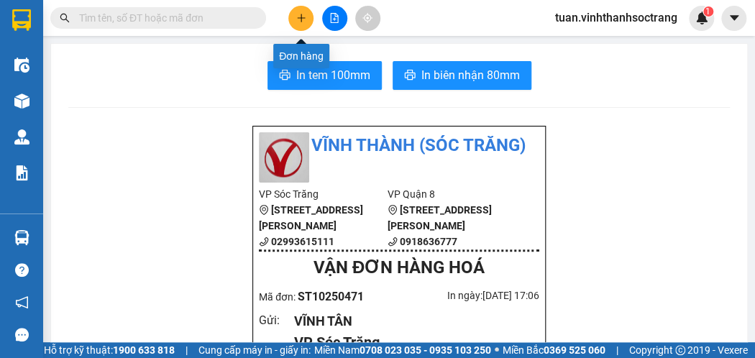
click at [302, 19] on icon "plus" at bounding box center [301, 18] width 10 height 10
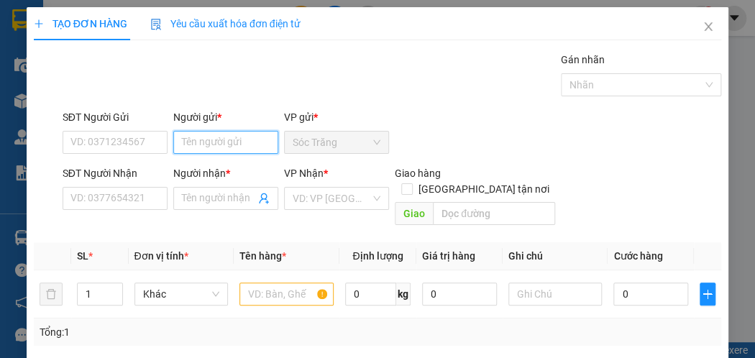
click at [233, 143] on input "Người gửi *" at bounding box center [225, 142] width 105 height 23
type input "TUYỀN"
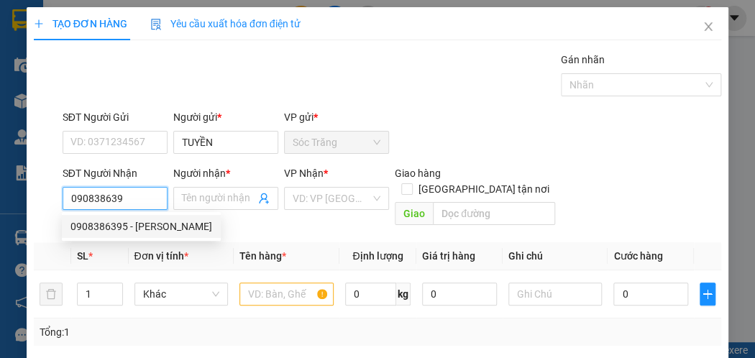
click at [137, 226] on div "0908386395 - [PERSON_NAME]" at bounding box center [141, 227] width 142 height 16
type input "0908386395"
type input "HUYỀN"
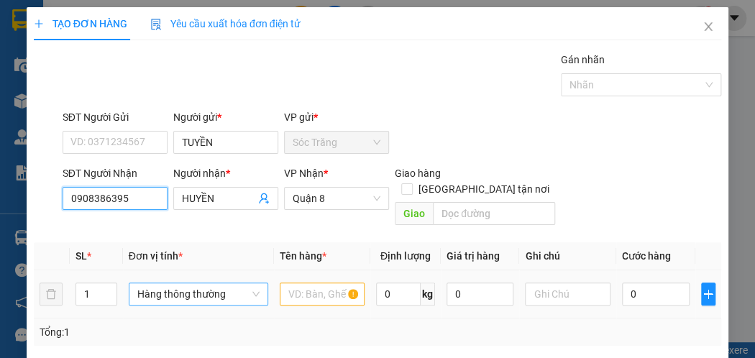
click at [150, 283] on span "Hàng thông thường" at bounding box center [198, 294] width 122 height 22
type input "0908386395"
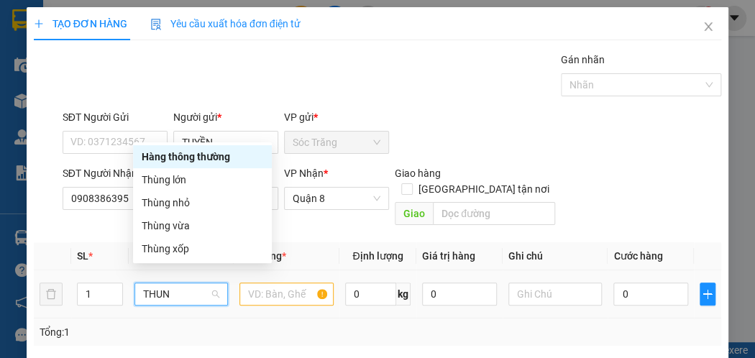
type input "THUNG"
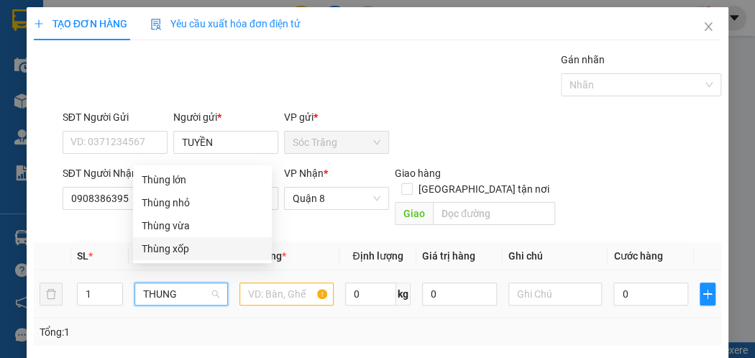
click at [201, 239] on div "Thùng xốp" at bounding box center [202, 248] width 139 height 23
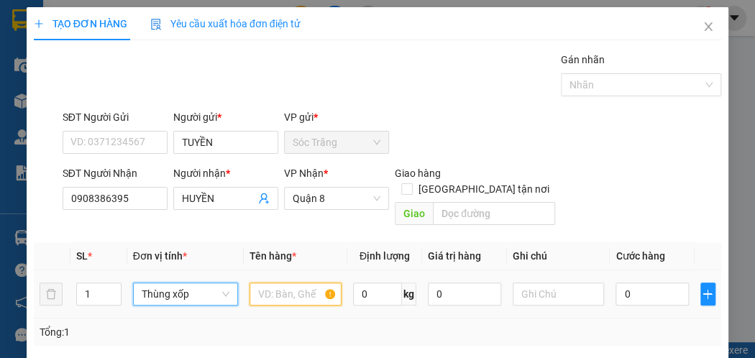
click at [279, 283] on input "text" at bounding box center [295, 294] width 92 height 23
type input "HÀNG LẠNH"
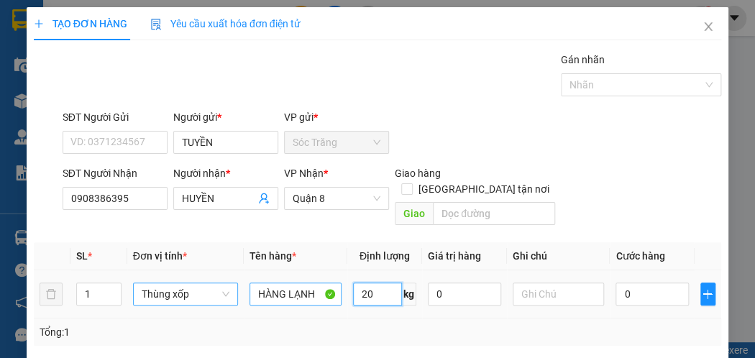
type input "20"
type input "1 HÙNG MÚT"
type input "3"
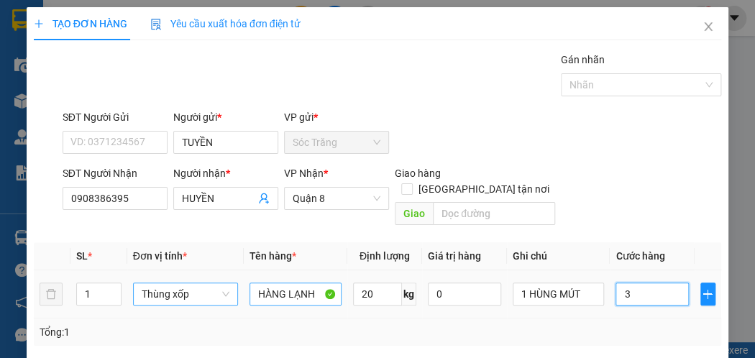
type input "30"
type input "300"
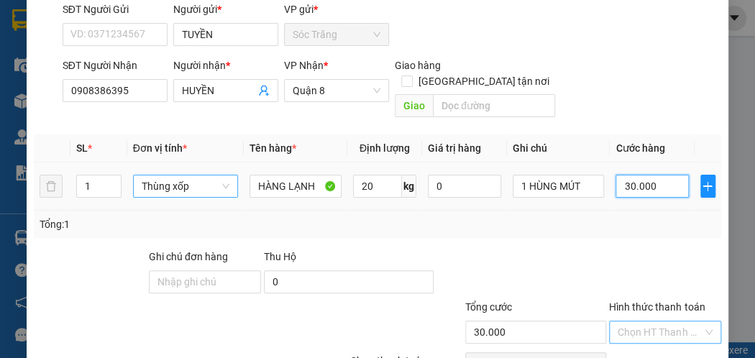
scroll to position [173, 0]
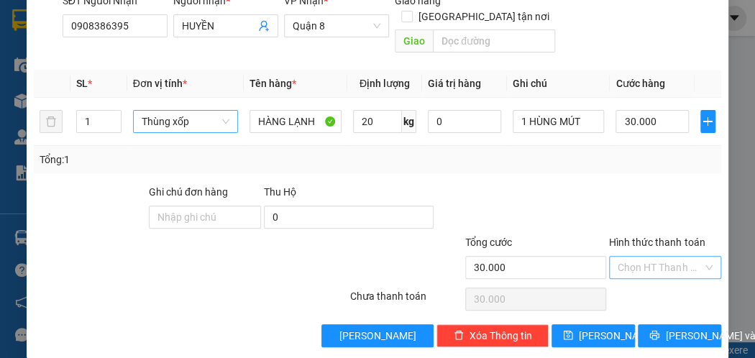
click at [630, 257] on input "Hình thức thanh toán" at bounding box center [660, 268] width 85 height 22
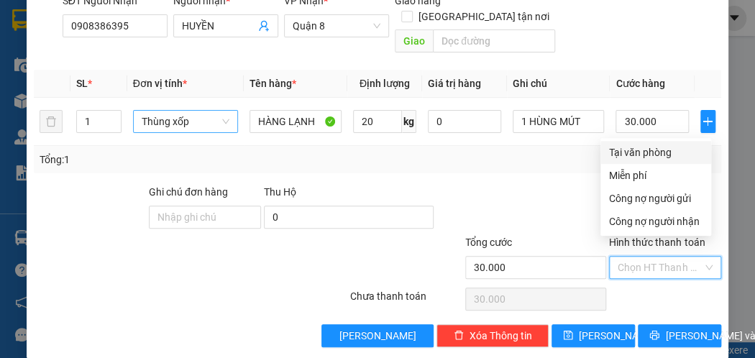
click at [634, 152] on div "Tại văn phòng" at bounding box center [655, 153] width 93 height 16
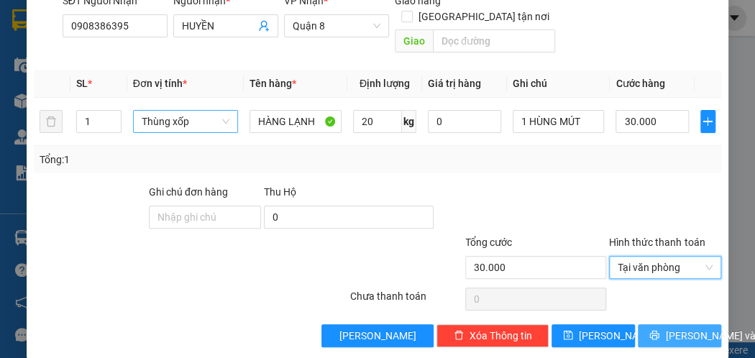
click at [651, 324] on button "[PERSON_NAME] và In" at bounding box center [679, 335] width 83 height 23
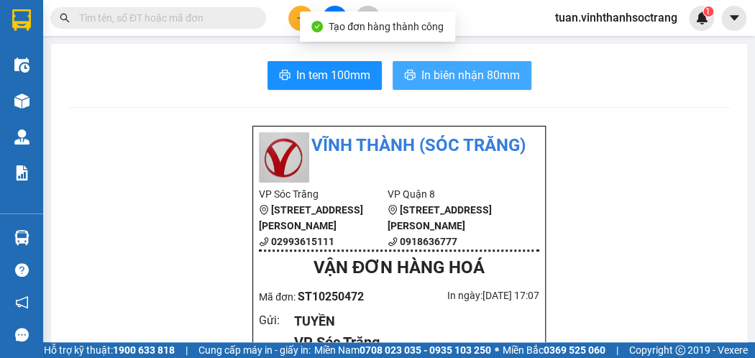
click at [457, 79] on span "In biên nhận 80mm" at bounding box center [470, 75] width 99 height 18
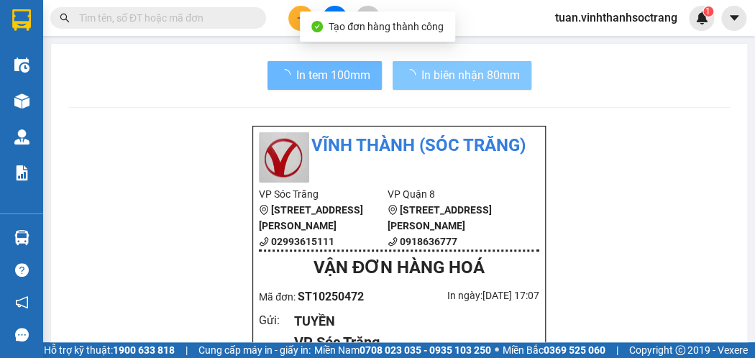
drag, startPoint x: 479, startPoint y: 83, endPoint x: 529, endPoint y: 120, distance: 62.7
click at [475, 83] on span "In biên nhận 80mm" at bounding box center [470, 75] width 99 height 18
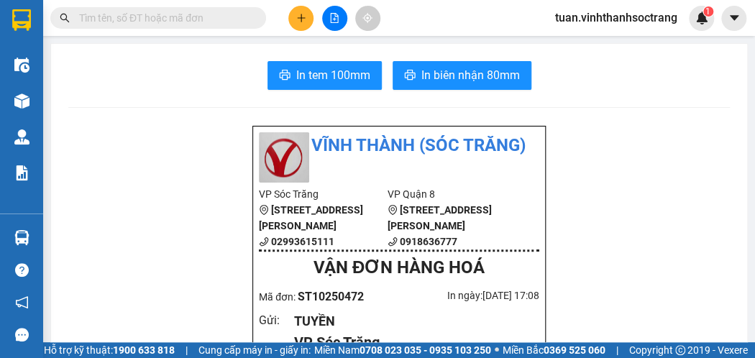
click at [299, 22] on icon "plus" at bounding box center [301, 18] width 10 height 10
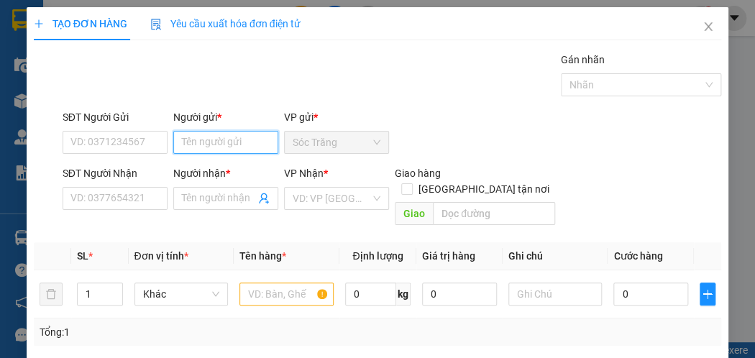
click at [230, 134] on input "Người gửi *" at bounding box center [225, 142] width 105 height 23
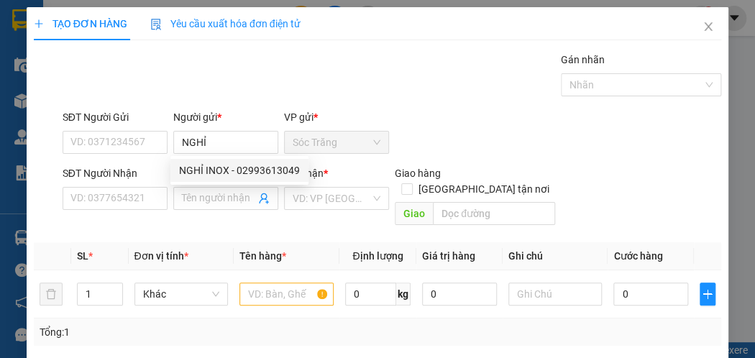
click at [224, 183] on div "2487180 NGHỈ INOX - 02993613049" at bounding box center [239, 170] width 138 height 29
click at [222, 174] on div "Người nhận *" at bounding box center [225, 173] width 105 height 16
click at [222, 191] on input "Người nhận *" at bounding box center [218, 199] width 73 height 16
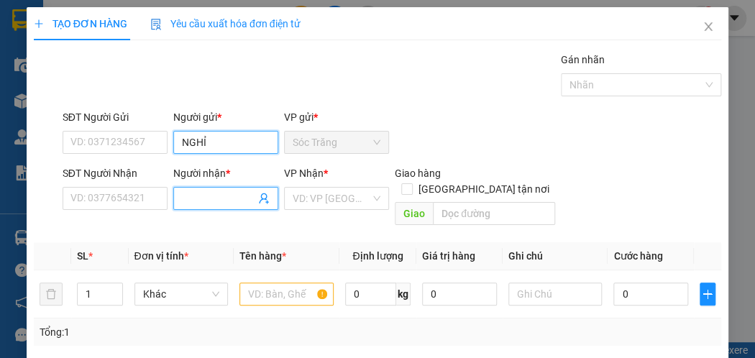
click at [214, 145] on input "NGHỈ" at bounding box center [225, 142] width 105 height 23
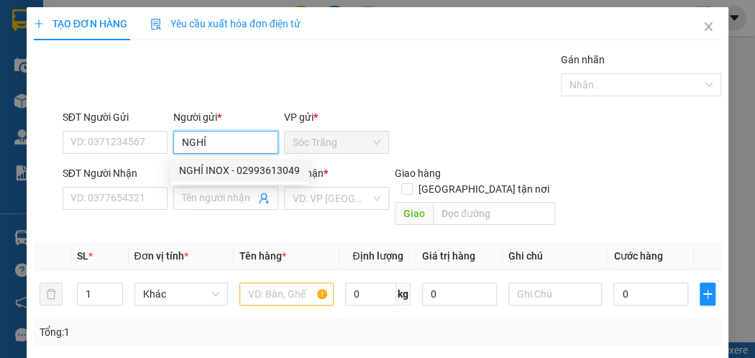
click at [213, 175] on div "NGHỈ INOX - 02993613049" at bounding box center [239, 170] width 121 height 16
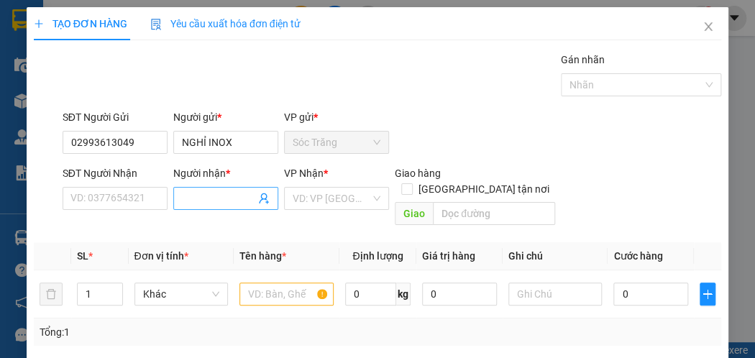
click at [210, 198] on input "Người nhận *" at bounding box center [218, 199] width 73 height 16
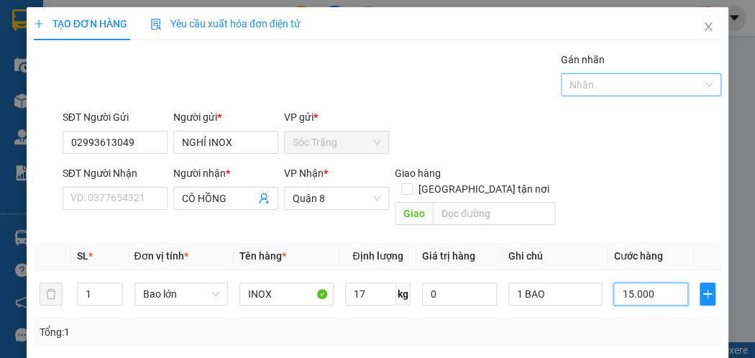
click at [587, 83] on div at bounding box center [633, 84] width 139 height 17
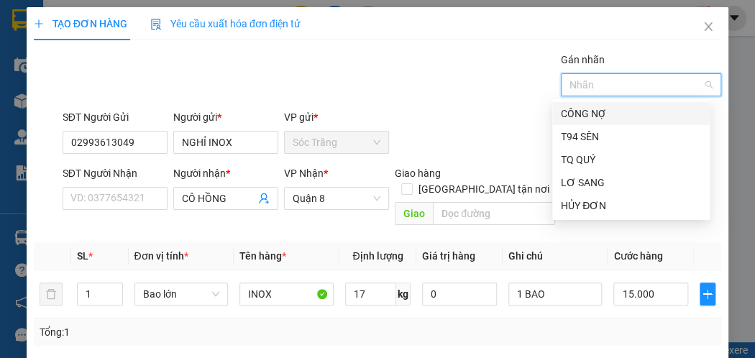
click at [605, 115] on div "CÔNG NỢ" at bounding box center [631, 114] width 140 height 16
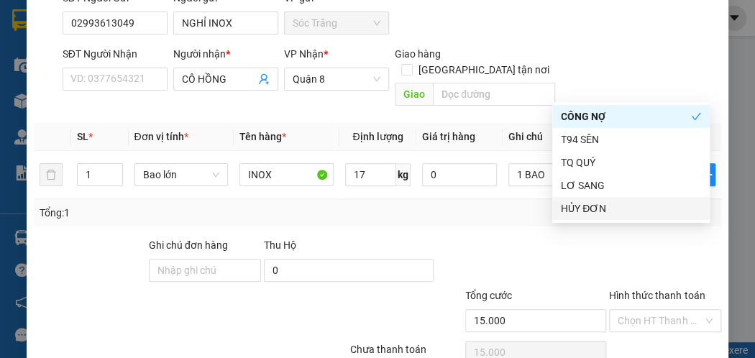
scroll to position [175, 0]
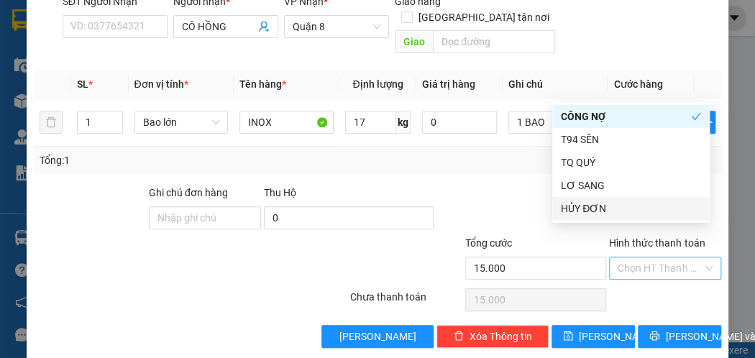
click at [649, 257] on input "Hình thức thanh toán" at bounding box center [660, 268] width 85 height 22
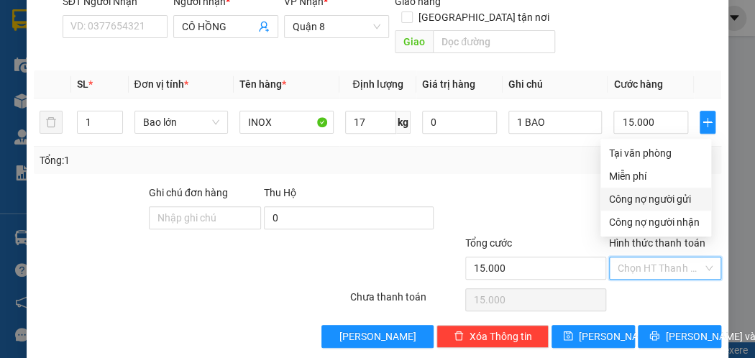
click at [659, 191] on div "Công nợ người gửi" at bounding box center [655, 199] width 93 height 16
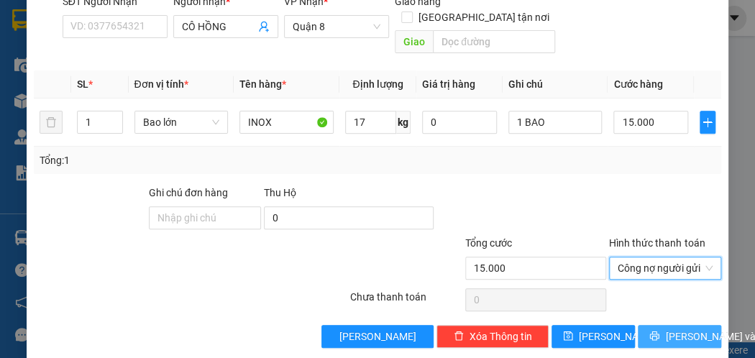
click at [684, 329] on span "[PERSON_NAME] và In" at bounding box center [715, 337] width 101 height 16
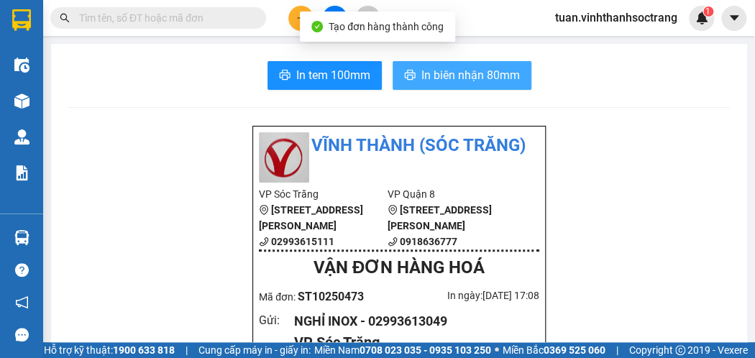
click at [427, 81] on span "In biên nhận 80mm" at bounding box center [470, 75] width 99 height 18
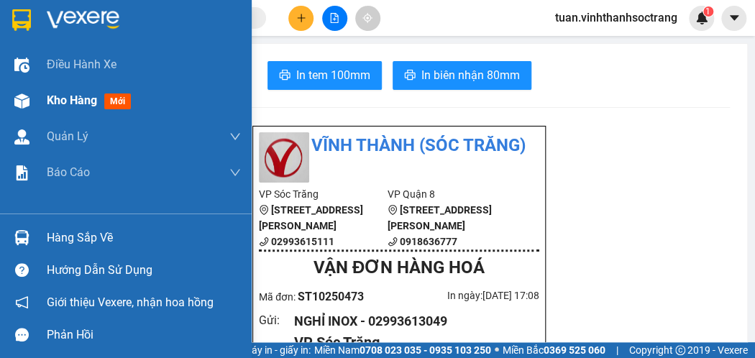
click at [66, 98] on span "Kho hàng" at bounding box center [72, 100] width 50 height 14
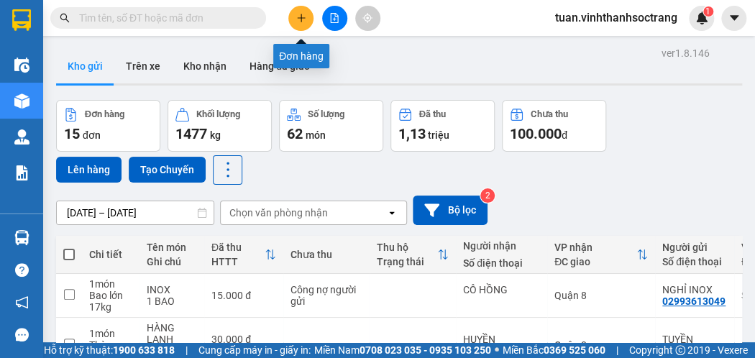
click at [302, 19] on icon "plus" at bounding box center [301, 18] width 10 height 10
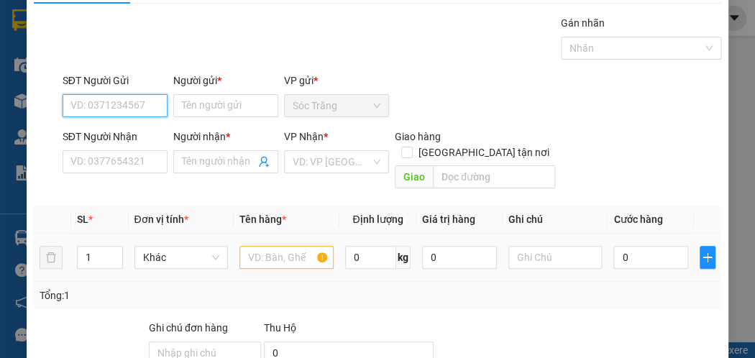
scroll to position [72, 0]
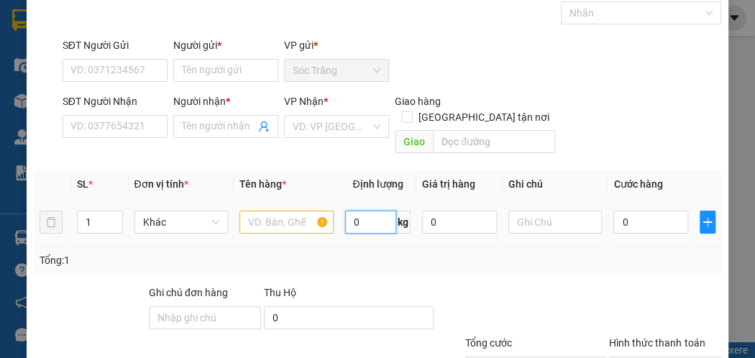
click at [360, 211] on input "0" at bounding box center [370, 222] width 51 height 23
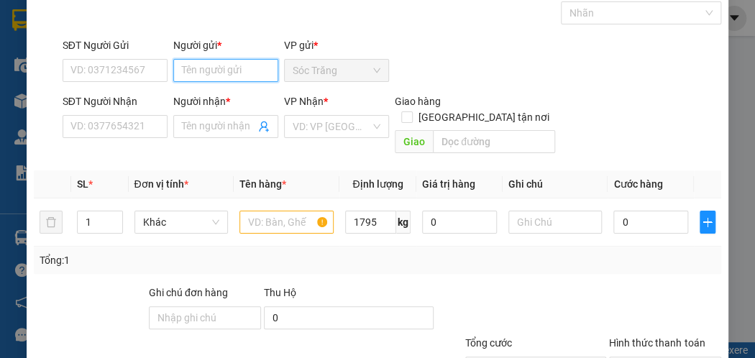
click at [181, 68] on input "Người gửi *" at bounding box center [225, 70] width 105 height 23
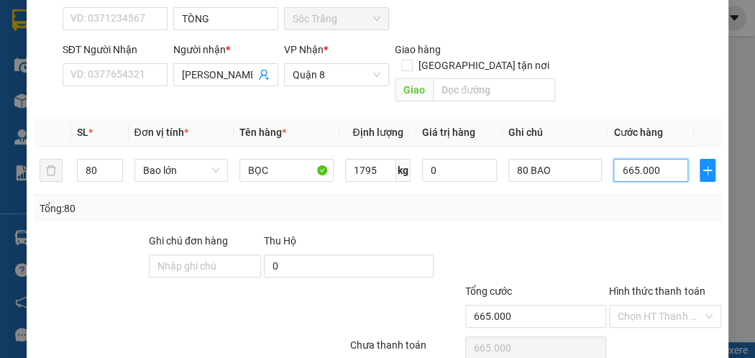
scroll to position [173, 0]
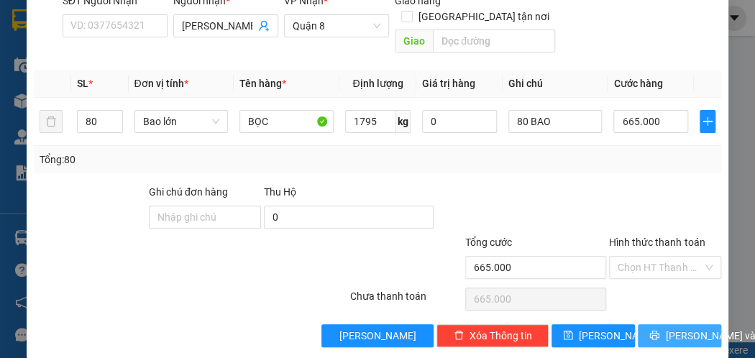
click at [666, 328] on span "[PERSON_NAME] và In" at bounding box center [715, 336] width 101 height 16
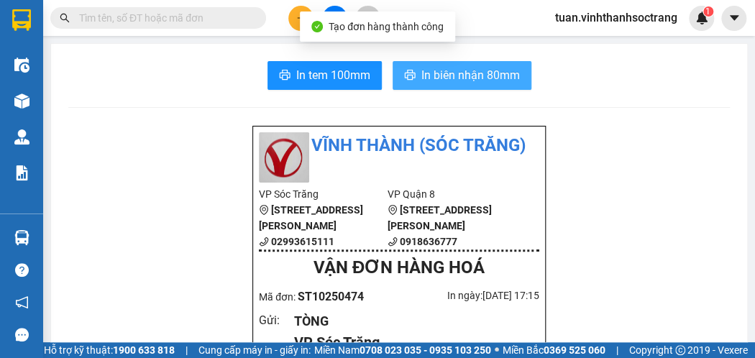
click at [457, 73] on span "In biên nhận 80mm" at bounding box center [470, 75] width 99 height 18
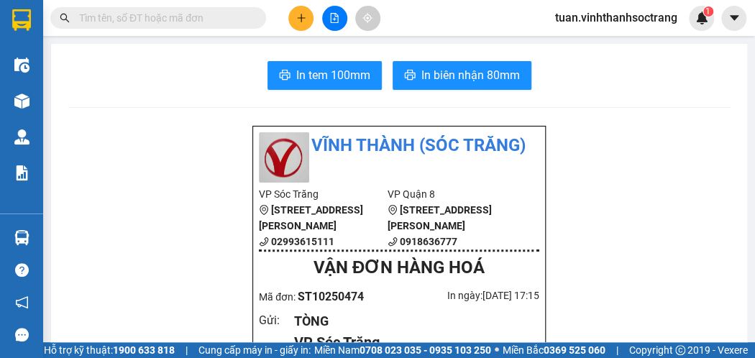
click at [294, 5] on div "Kết quả tìm kiếm ( 0 ) Bộ lọc No Data tuan.vinhthanhsoctrang 1" at bounding box center [377, 18] width 755 height 36
click at [295, 9] on button at bounding box center [300, 18] width 25 height 25
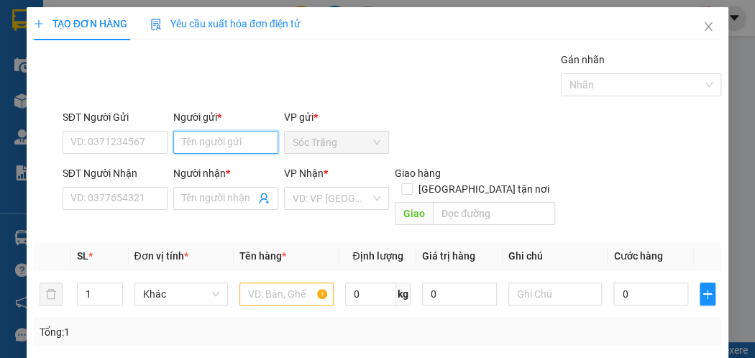
click at [253, 147] on input "Người gửi *" at bounding box center [225, 142] width 105 height 23
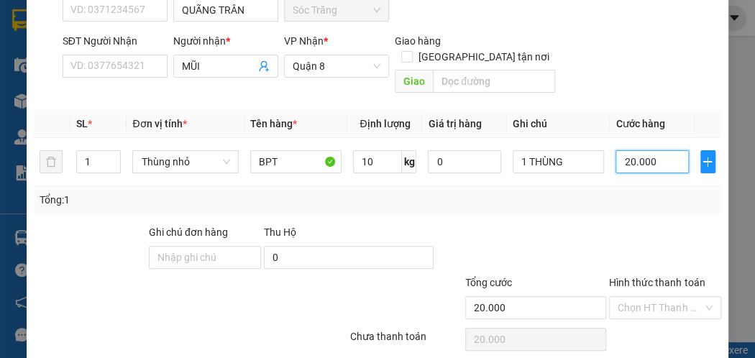
scroll to position [173, 0]
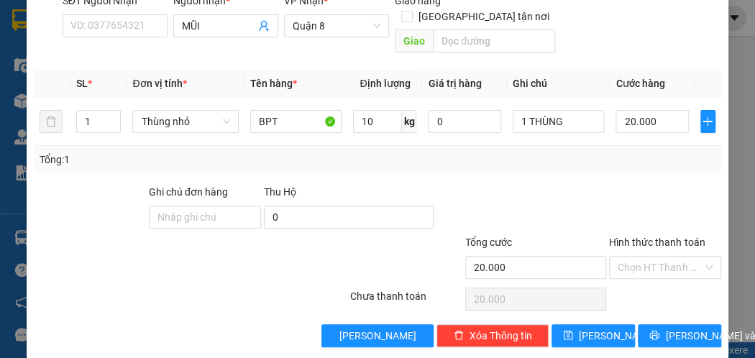
click at [655, 257] on input "Hình thức thanh toán" at bounding box center [660, 268] width 85 height 22
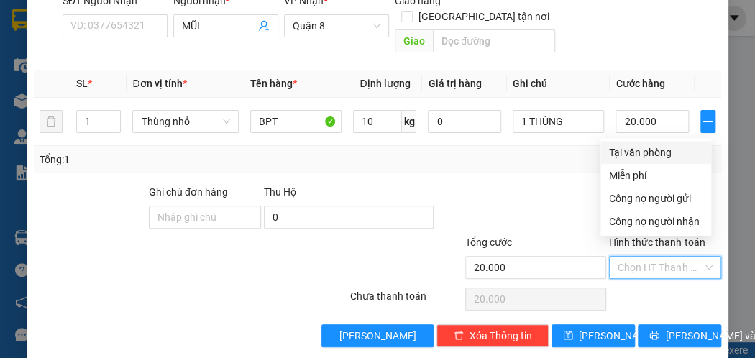
click at [645, 154] on div "Tại văn phòng" at bounding box center [655, 153] width 93 height 16
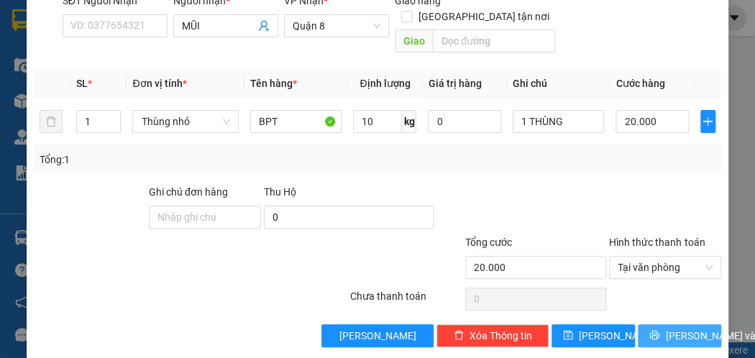
click at [674, 328] on span "[PERSON_NAME] và In" at bounding box center [715, 336] width 101 height 16
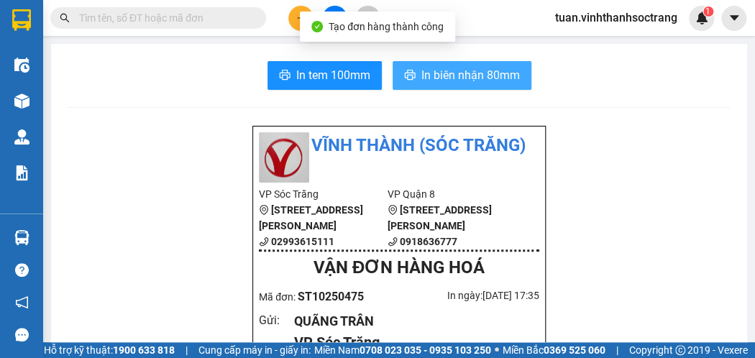
click at [467, 71] on span "In biên nhận 80mm" at bounding box center [470, 75] width 99 height 18
click at [468, 69] on span "In biên nhận 80mm" at bounding box center [470, 75] width 99 height 18
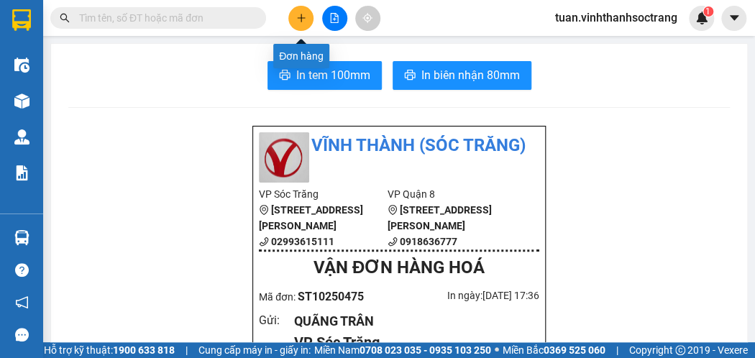
click at [297, 19] on icon "plus" at bounding box center [301, 18] width 10 height 10
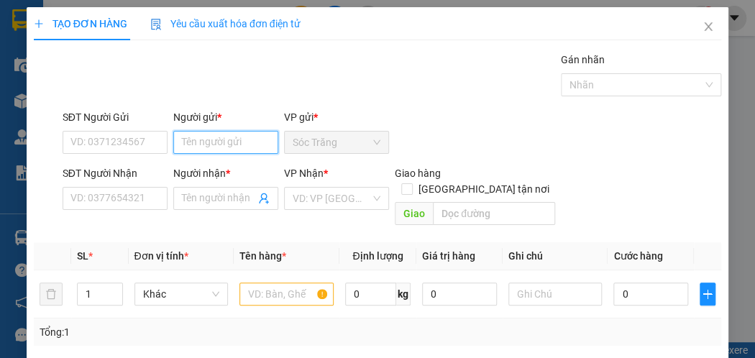
click at [230, 136] on input "Người gửi *" at bounding box center [225, 142] width 105 height 23
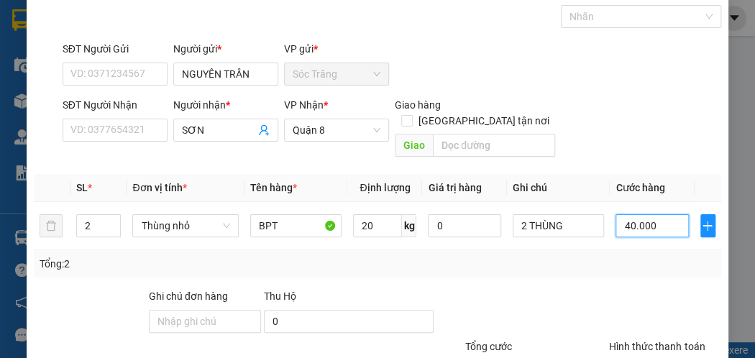
scroll to position [173, 0]
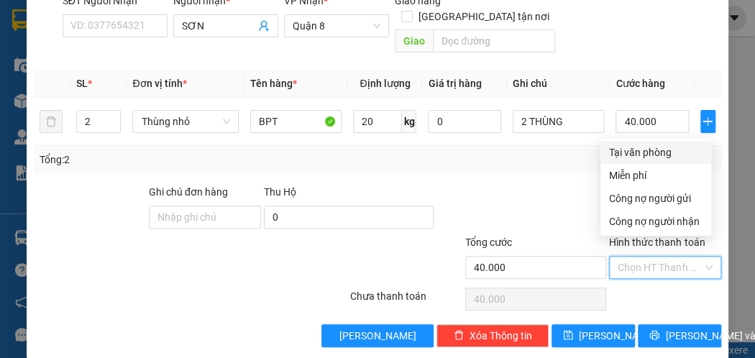
click at [636, 257] on input "Hình thức thanh toán" at bounding box center [660, 268] width 85 height 22
click at [661, 152] on div "Tại văn phòng" at bounding box center [655, 153] width 93 height 16
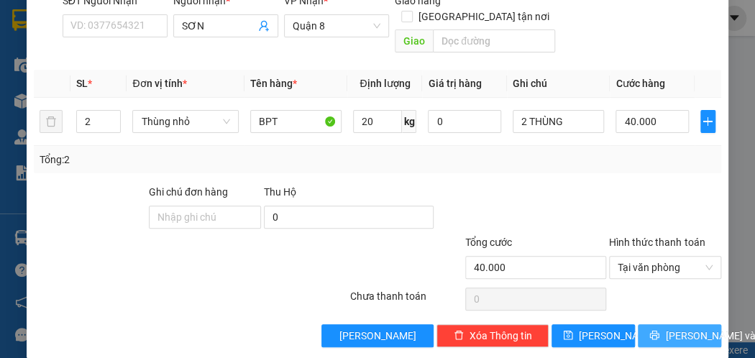
click at [665, 328] on span "[PERSON_NAME] và In" at bounding box center [715, 336] width 101 height 16
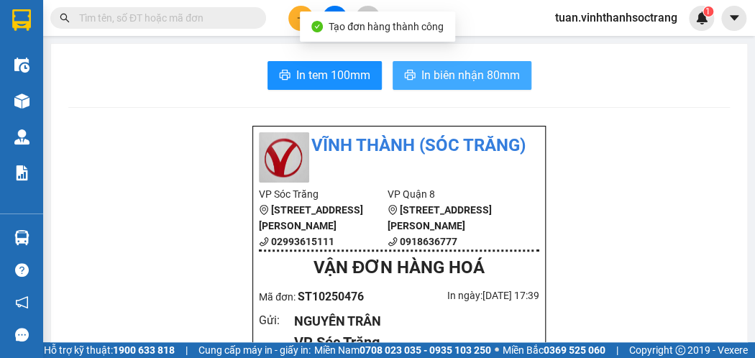
click at [473, 68] on span "In biên nhận 80mm" at bounding box center [470, 75] width 99 height 18
click at [454, 71] on span "In biên nhận 80mm" at bounding box center [470, 75] width 99 height 18
click at [446, 70] on span "In biên nhận 80mm" at bounding box center [470, 75] width 99 height 18
